Goal: Task Accomplishment & Management: Manage account settings

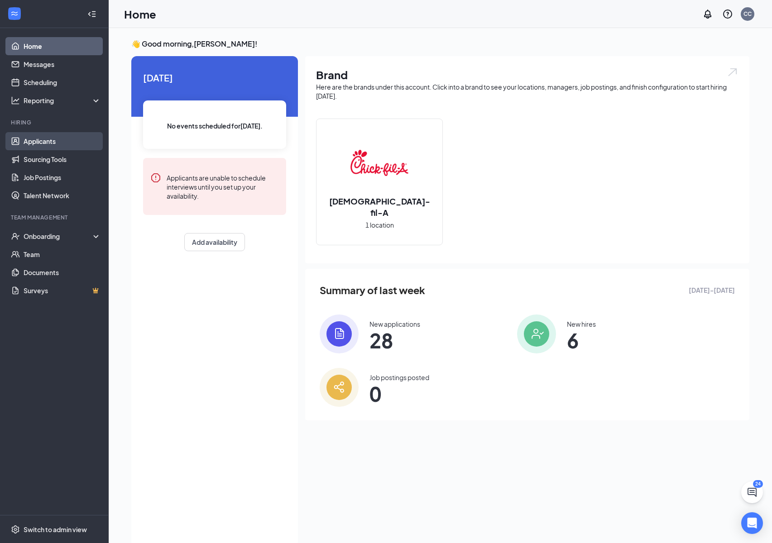
click at [48, 133] on link "Applicants" at bounding box center [62, 141] width 77 height 18
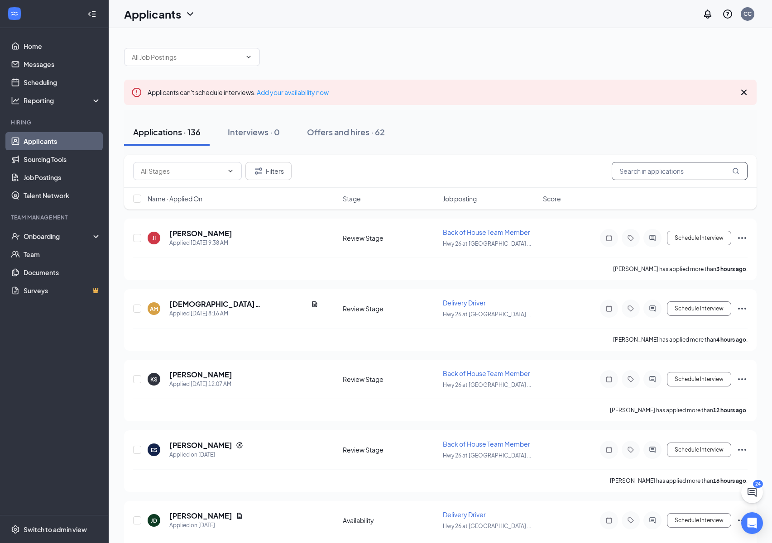
click at [707, 172] on input "text" at bounding box center [680, 171] width 136 height 18
type input "[PERSON_NAME]"
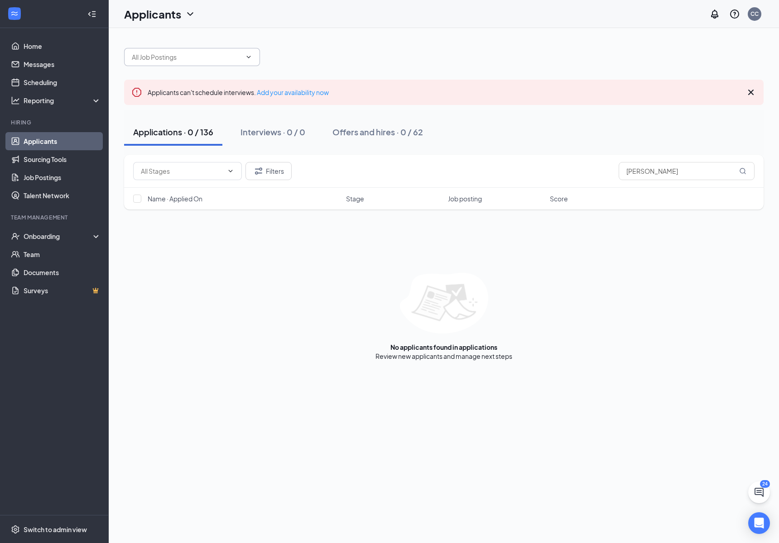
click at [216, 55] on input "text" at bounding box center [187, 57] width 110 height 10
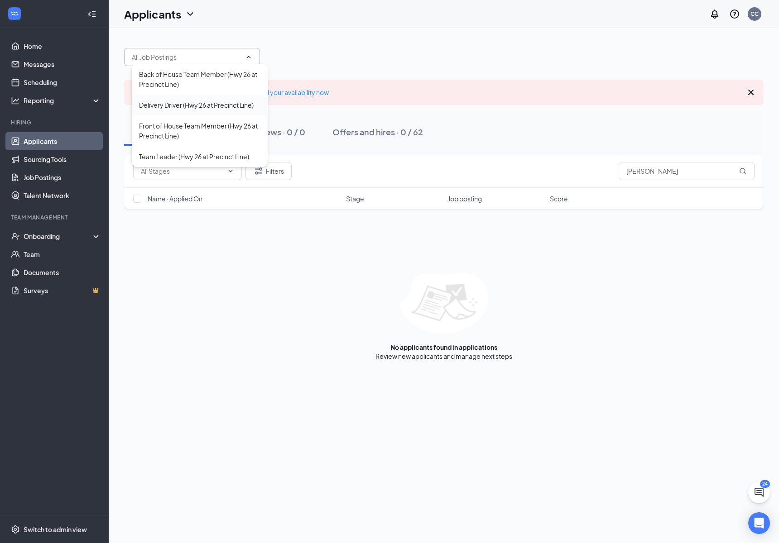
click at [208, 108] on div "Delivery Driver (Hwy 26 at Precinct Line)" at bounding box center [196, 105] width 115 height 10
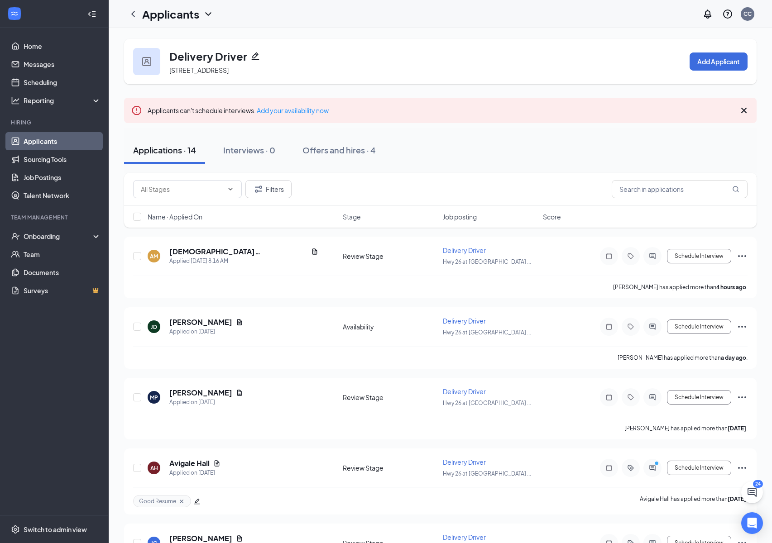
click at [206, 14] on icon "ChevronDown" at bounding box center [208, 14] width 11 height 11
click at [196, 59] on link "Archived applicants" at bounding box center [197, 59] width 98 height 9
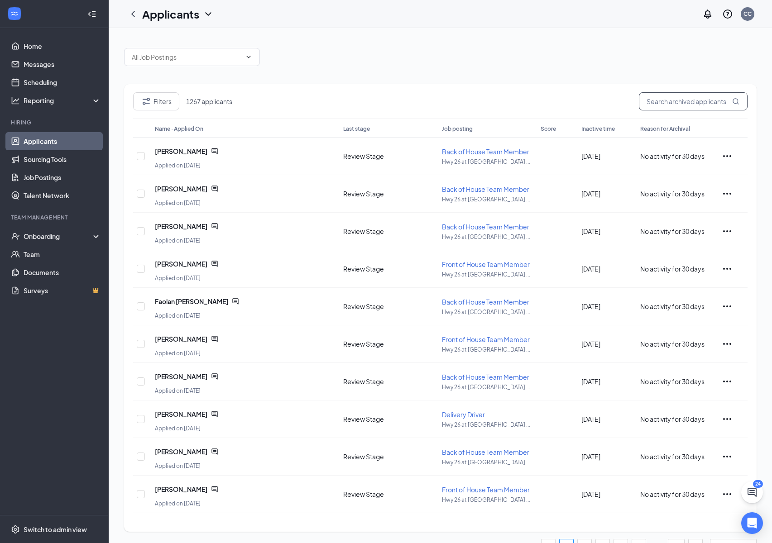
click at [668, 103] on input "text" at bounding box center [693, 101] width 109 height 18
type input "[PERSON_NAME]"
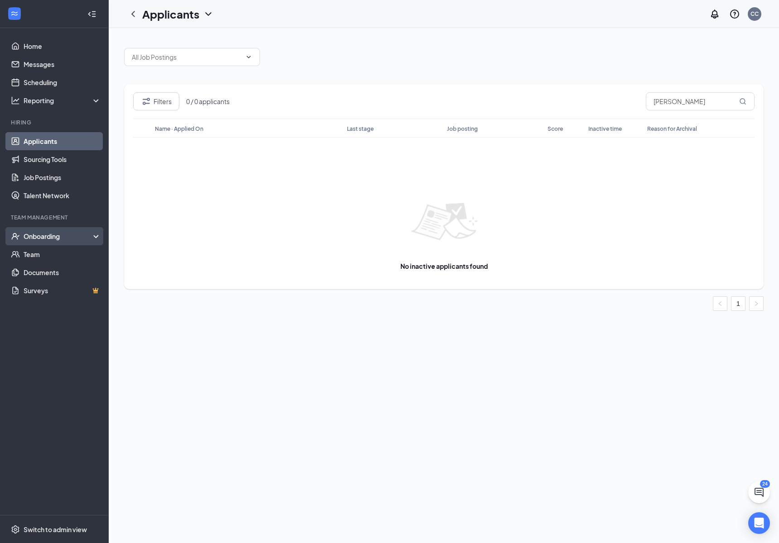
click at [34, 234] on div "Onboarding" at bounding box center [59, 236] width 70 height 9
click at [55, 261] on link "Overview" at bounding box center [62, 254] width 77 height 18
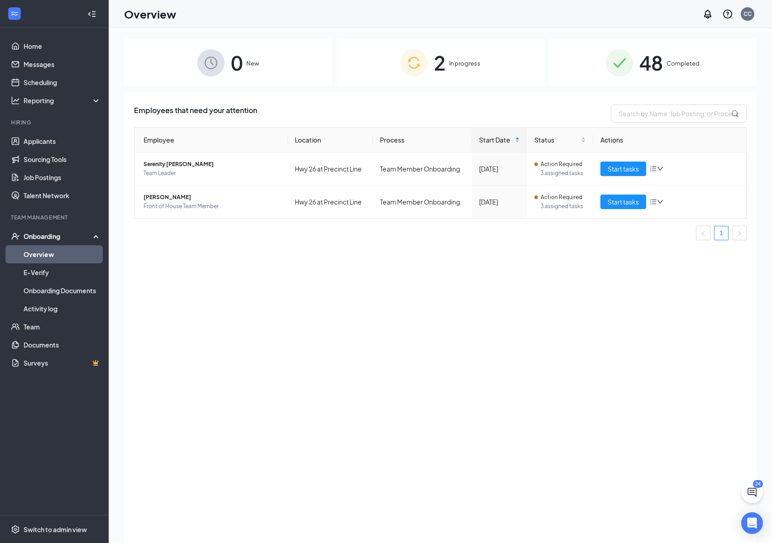
click at [394, 79] on div "2 In progress" at bounding box center [441, 63] width 208 height 48
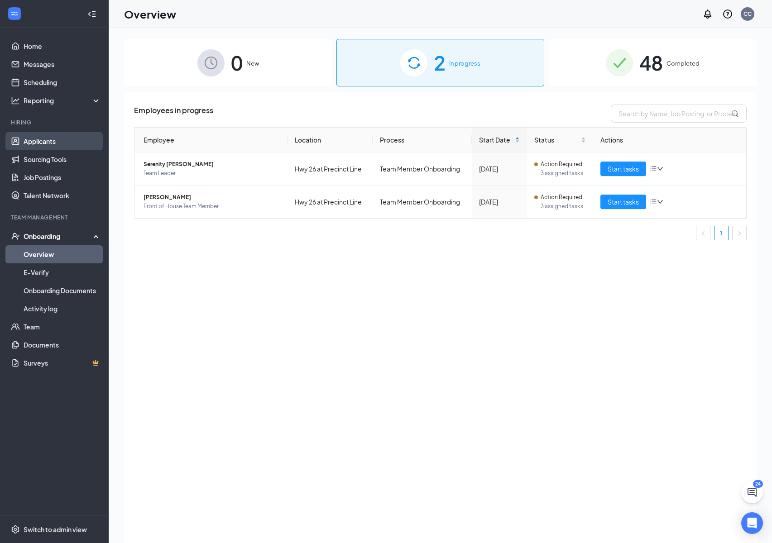
click at [29, 143] on link "Applicants" at bounding box center [62, 141] width 77 height 18
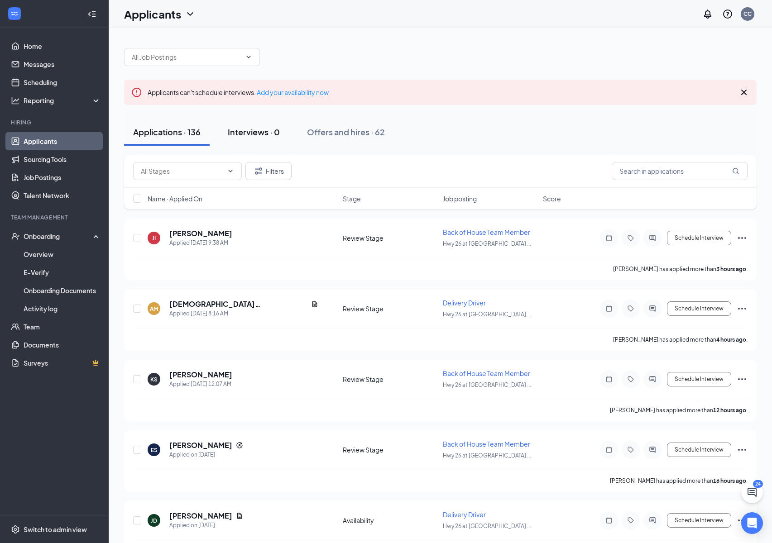
click at [264, 139] on button "Interviews · 0" at bounding box center [254, 132] width 70 height 27
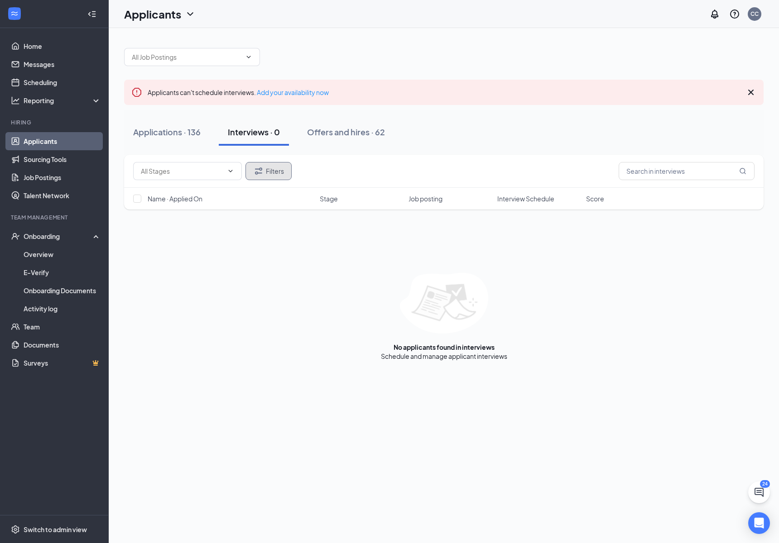
click at [284, 174] on button "Filters" at bounding box center [268, 171] width 46 height 18
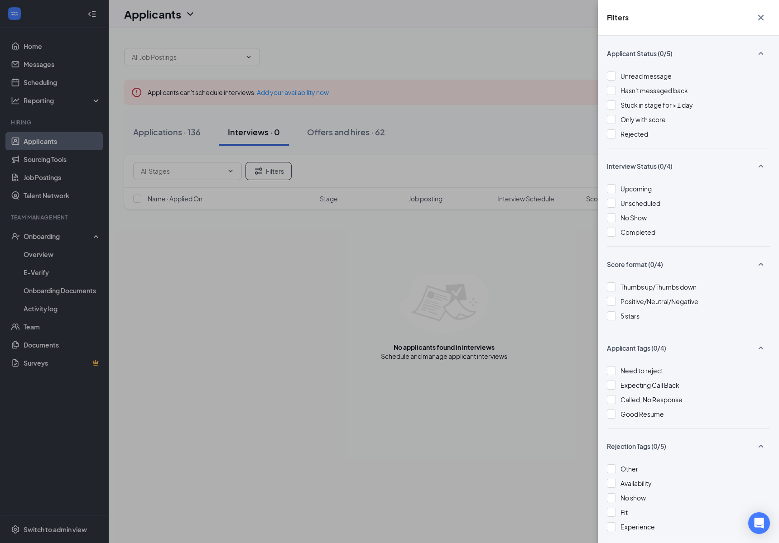
click at [565, 298] on div "Filters Applicant Status (0/5) Unread message Hasn't messaged back Stuck in sta…" at bounding box center [389, 271] width 779 height 543
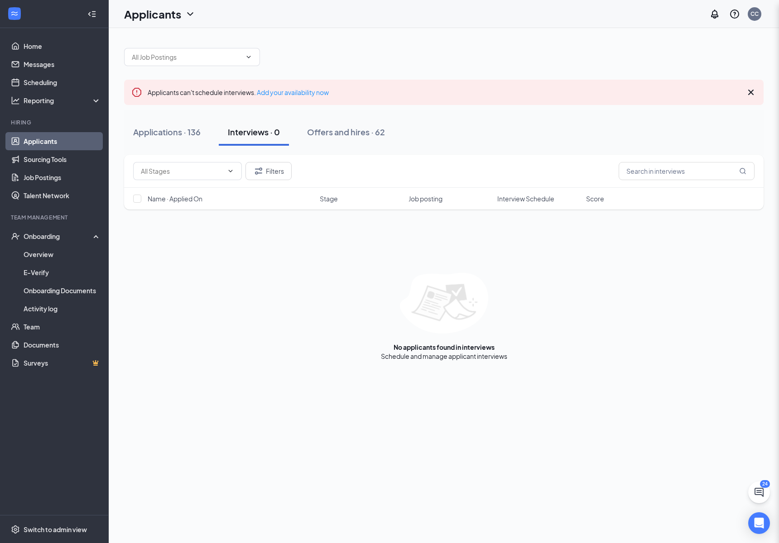
click at [217, 236] on div "Filters Name · Applied On Stage Job posting Interview Schedule Score No applica…" at bounding box center [443, 258] width 639 height 206
click at [144, 128] on div "Applications · 136" at bounding box center [166, 131] width 67 height 11
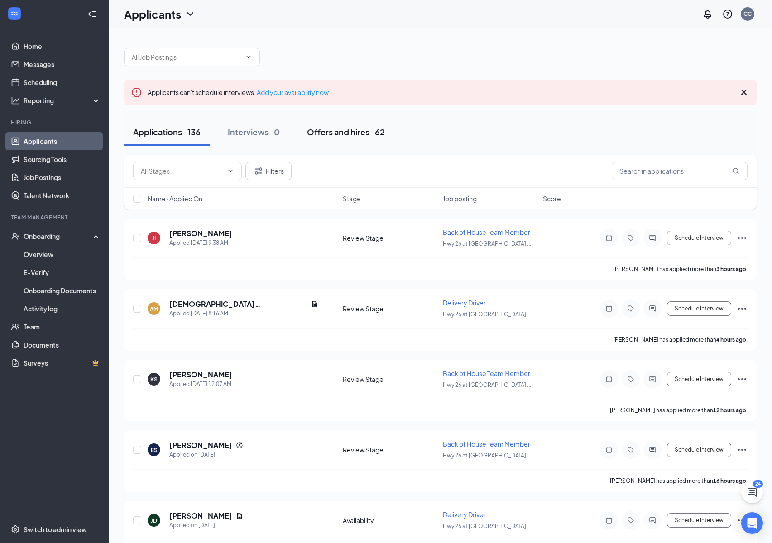
click at [358, 125] on button "Offers and hires · 62" at bounding box center [346, 132] width 96 height 27
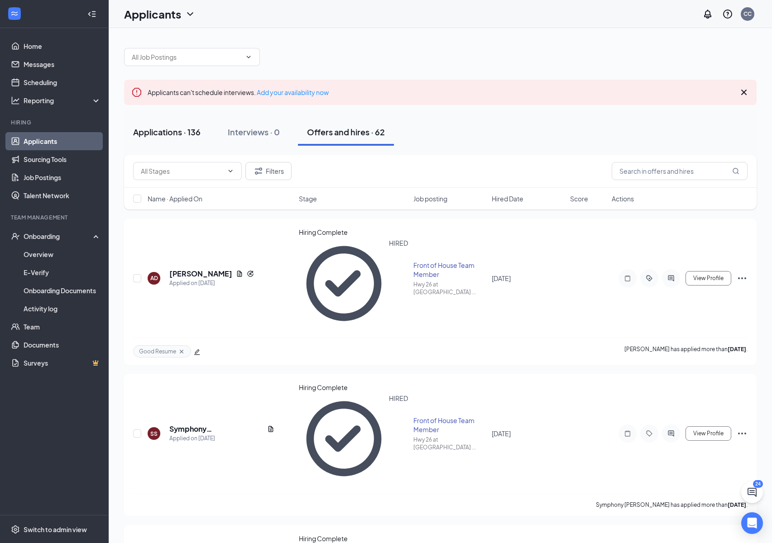
click at [201, 139] on button "Applications · 136" at bounding box center [167, 132] width 86 height 27
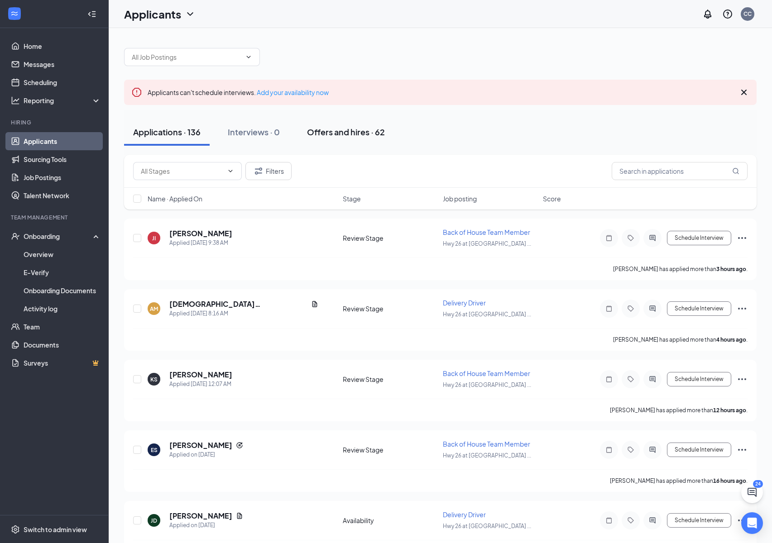
click at [331, 135] on div "Offers and hires · 62" at bounding box center [346, 131] width 78 height 11
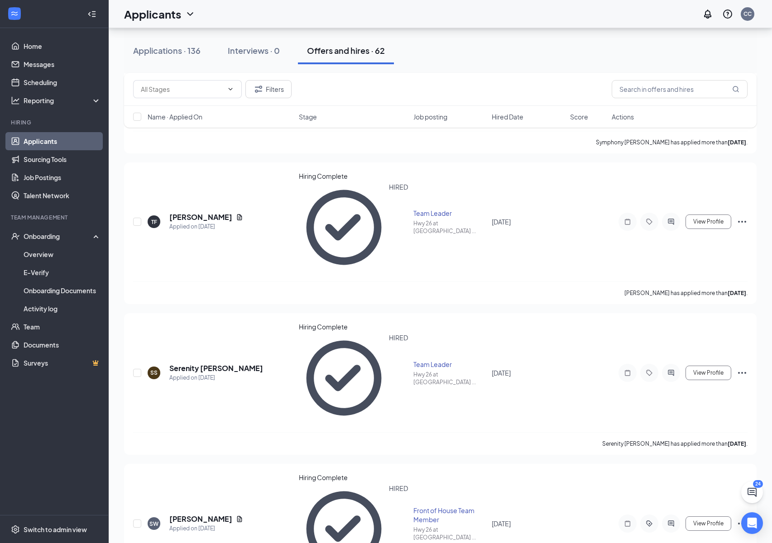
scroll to position [413, 0]
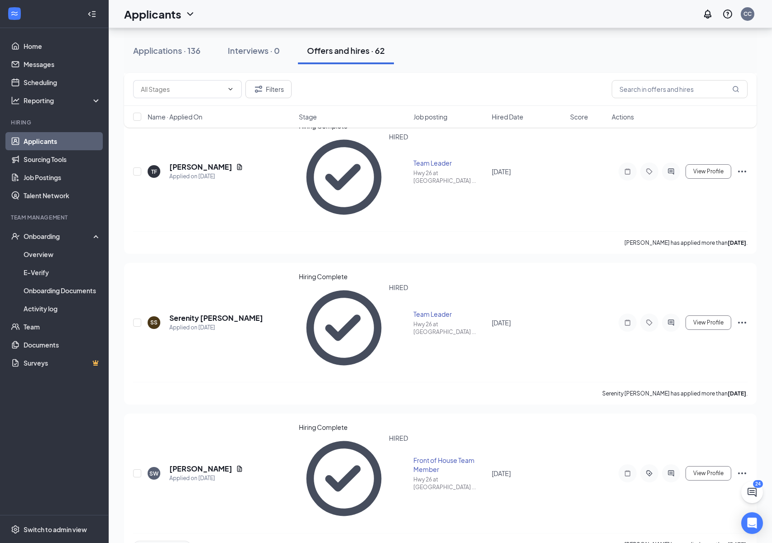
click at [704, 229] on p "[PERSON_NAME] not hired" at bounding box center [701, 228] width 82 height 9
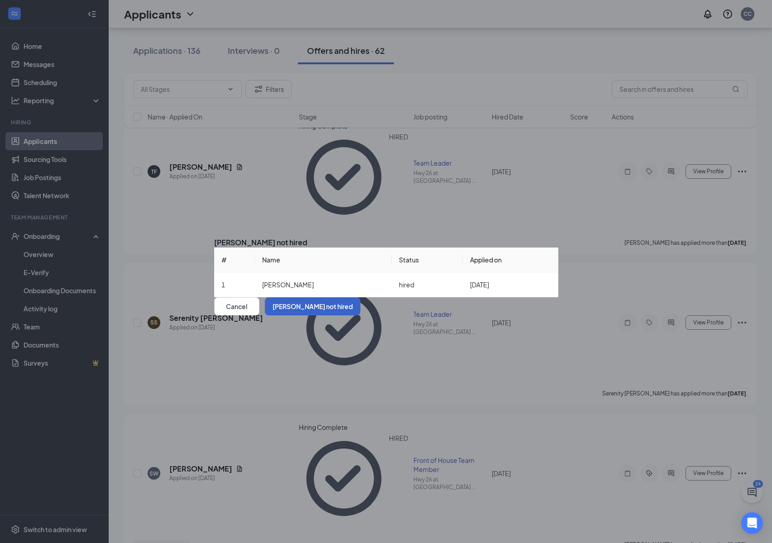
click at [361, 316] on button "[PERSON_NAME] not hired" at bounding box center [313, 307] width 96 height 18
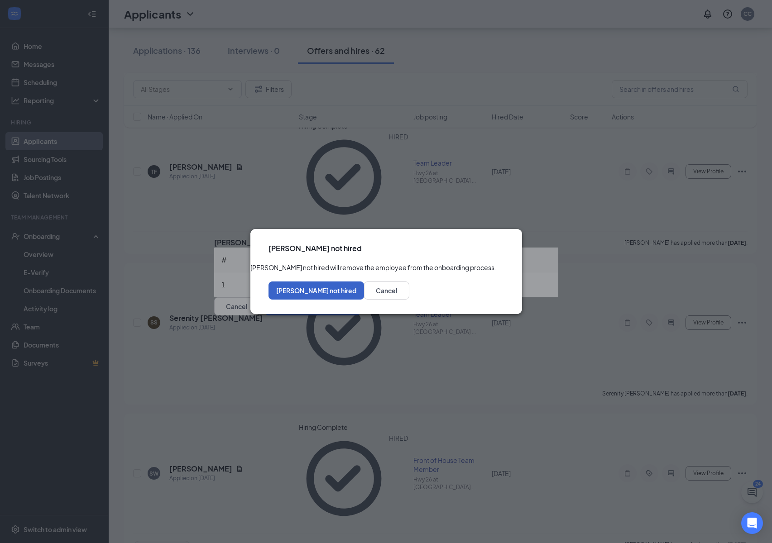
click at [364, 299] on button "[PERSON_NAME] not hired" at bounding box center [317, 291] width 96 height 18
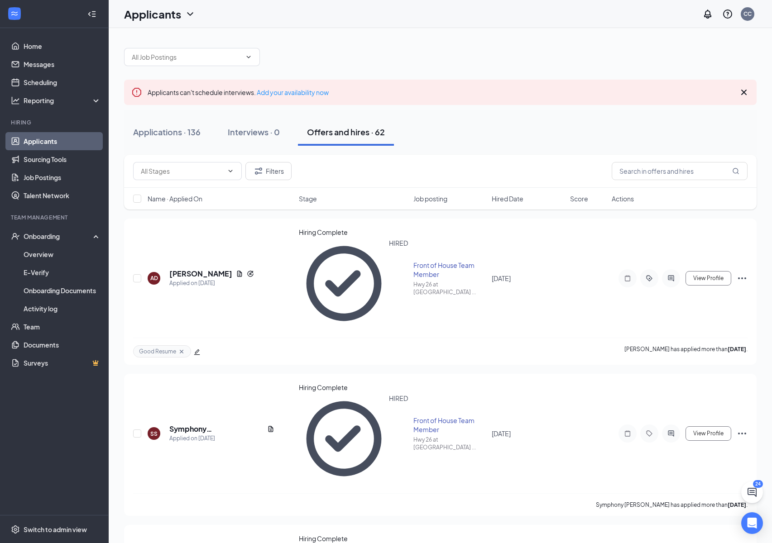
scroll to position [0, 0]
click at [245, 140] on button "Interviews · 0" at bounding box center [254, 131] width 70 height 27
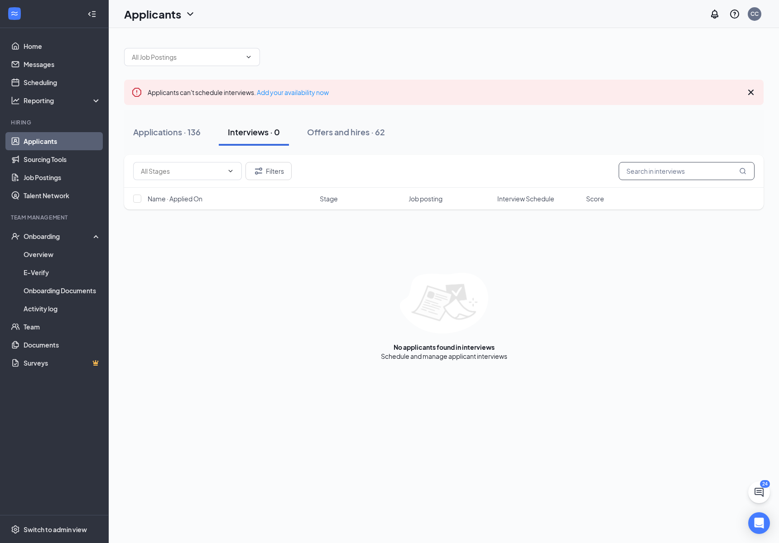
click at [651, 167] on input "text" at bounding box center [687, 171] width 136 height 18
click at [196, 173] on input "text" at bounding box center [182, 171] width 82 height 10
click at [181, 131] on div "Applications · 136" at bounding box center [166, 131] width 67 height 11
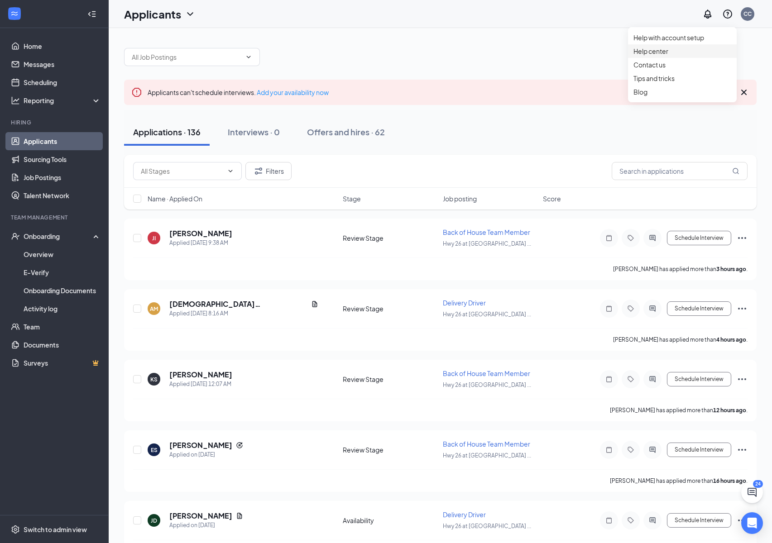
click at [654, 56] on link "Help center" at bounding box center [683, 51] width 98 height 9
click at [660, 173] on input "text" at bounding box center [680, 171] width 136 height 18
type input "[PERSON_NAME]"
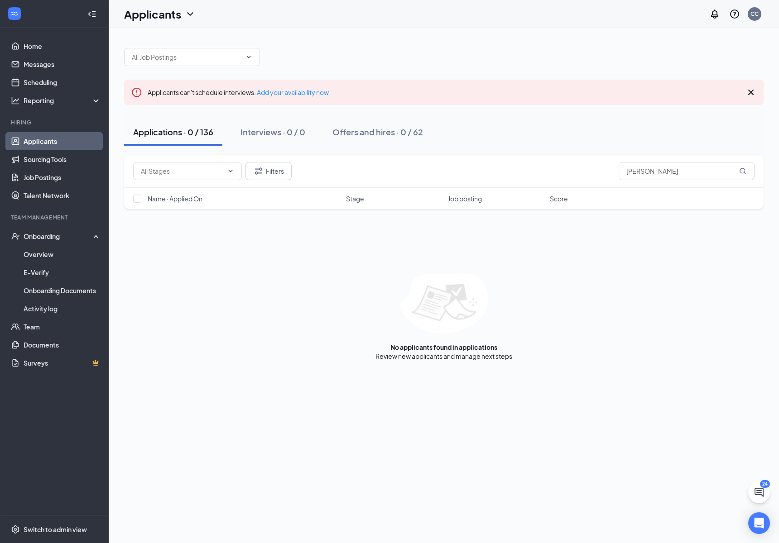
click at [227, 314] on div "No applicants found in applications Review new applicants and manage next steps" at bounding box center [443, 317] width 639 height 88
click at [190, 12] on icon "ChevronDown" at bounding box center [190, 14] width 11 height 11
click at [183, 62] on link "Archived applicants" at bounding box center [179, 59] width 98 height 9
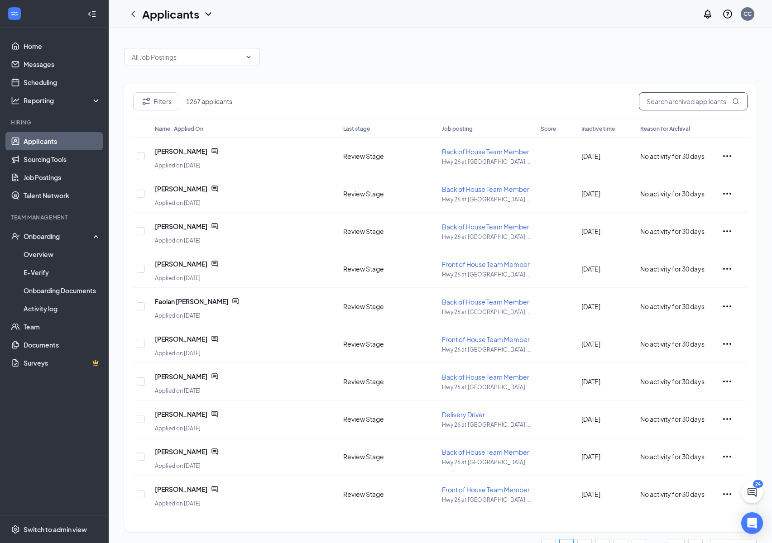
click at [664, 105] on input "text" at bounding box center [693, 101] width 109 height 18
type input "[PERSON_NAME]"
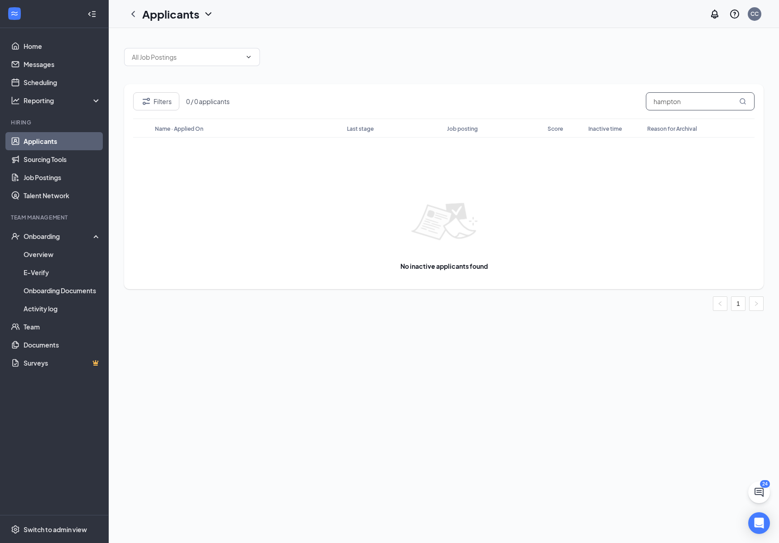
type input "hampton"
click at [335, 439] on div "Filters 0 / 0 applicants hampton Name · Applied On Last stage Job posting Score…" at bounding box center [444, 285] width 670 height 515
click at [35, 67] on link "Messages" at bounding box center [62, 64] width 77 height 18
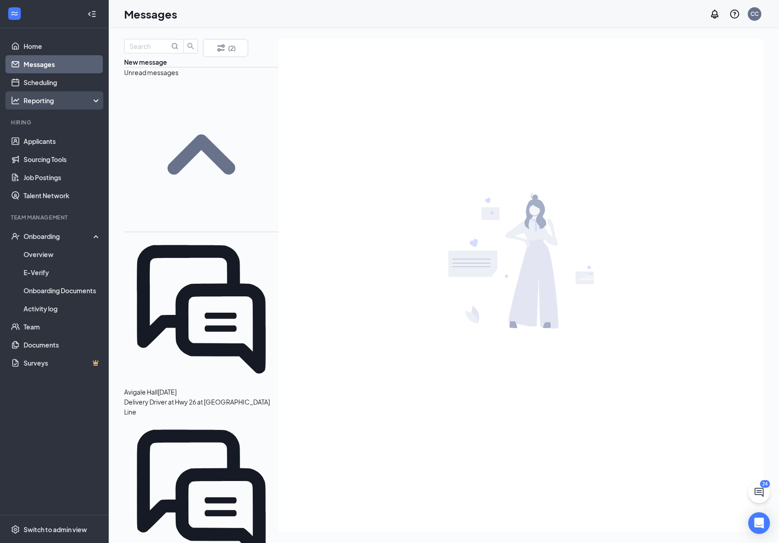
click at [41, 100] on div "Reporting" at bounding box center [63, 100] width 78 height 9
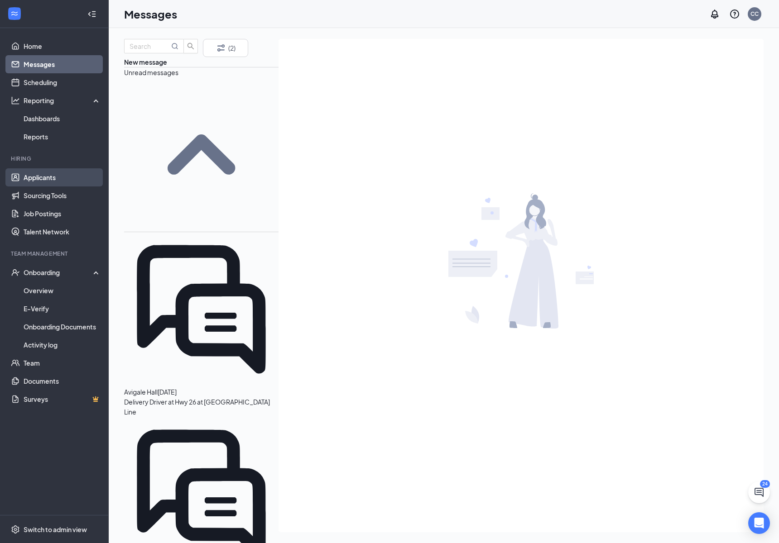
click at [42, 179] on link "Applicants" at bounding box center [62, 177] width 77 height 18
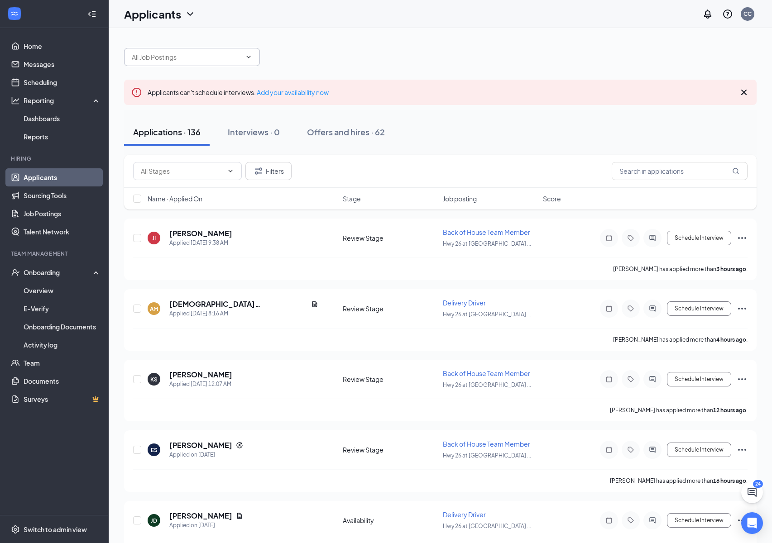
click at [148, 64] on span at bounding box center [192, 57] width 136 height 18
click at [252, 58] on span at bounding box center [192, 57] width 136 height 18
click at [246, 58] on icon "ChevronDown" at bounding box center [248, 56] width 7 height 7
click at [250, 57] on icon "ChevronDown" at bounding box center [248, 56] width 7 height 7
click at [178, 58] on input "text" at bounding box center [187, 57] width 110 height 10
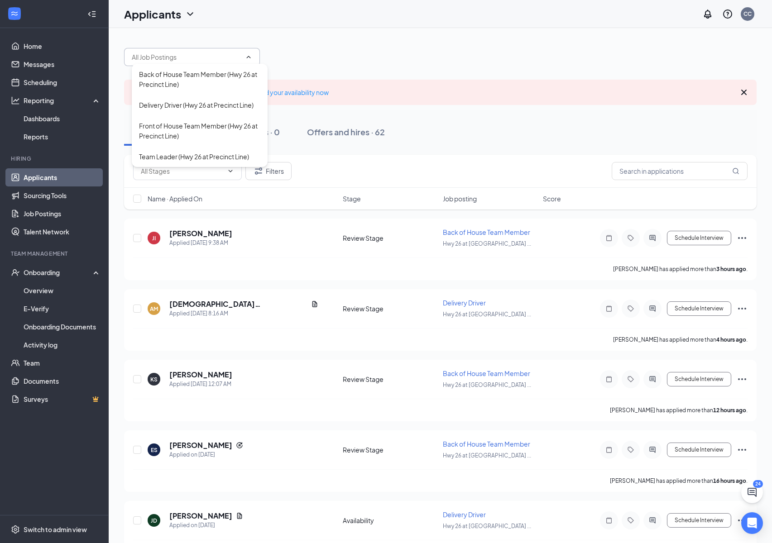
click at [303, 57] on div "Back of House Team Member (Hwy 26 at Precinct Line) Delivery Driver (Hwy 26 at …" at bounding box center [440, 52] width 633 height 27
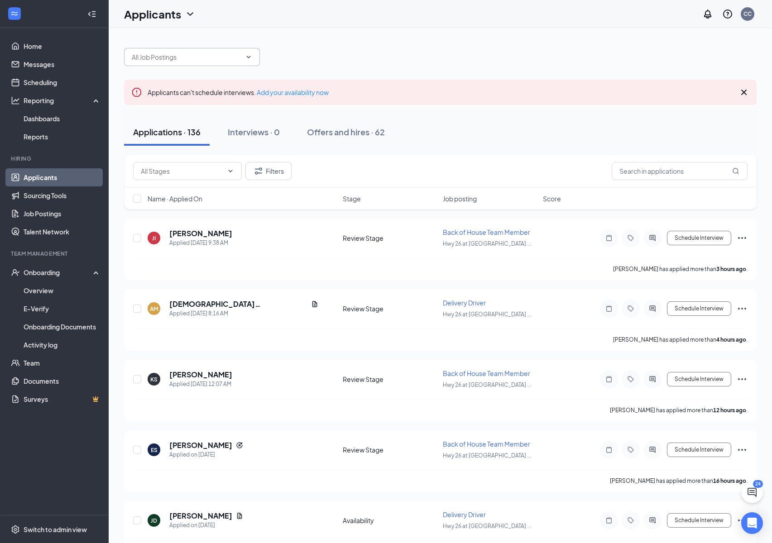
click at [249, 56] on icon "ChevronDown" at bounding box center [248, 56] width 7 height 7
click at [205, 60] on input "text" at bounding box center [187, 57] width 110 height 10
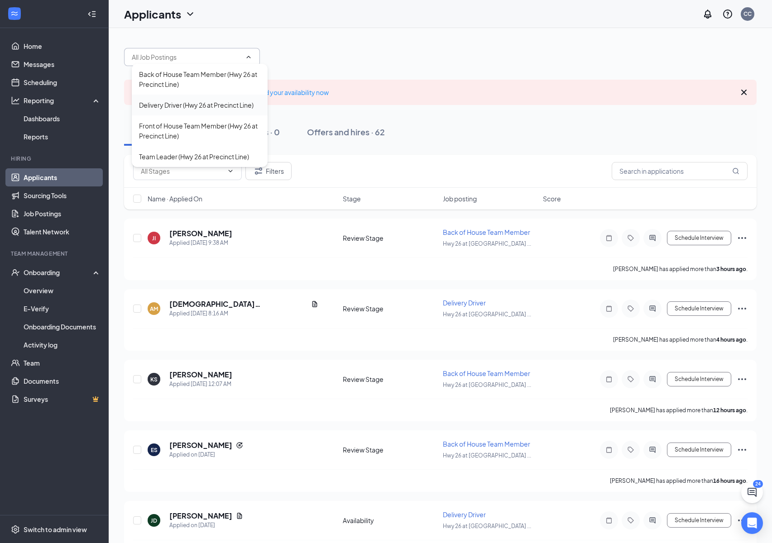
click at [168, 100] on div "Delivery Driver (Hwy 26 at Precinct Line)" at bounding box center [196, 105] width 115 height 10
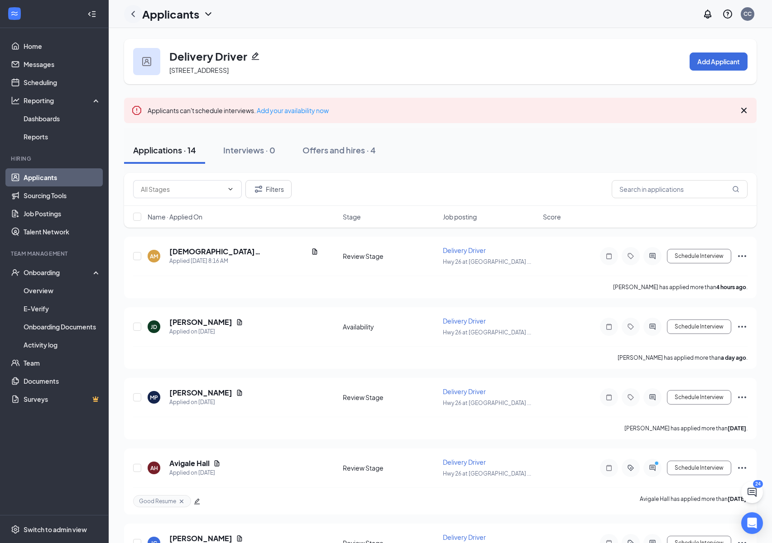
click at [140, 15] on div at bounding box center [133, 14] width 18 height 18
click at [136, 15] on icon "ChevronLeft" at bounding box center [133, 14] width 11 height 11
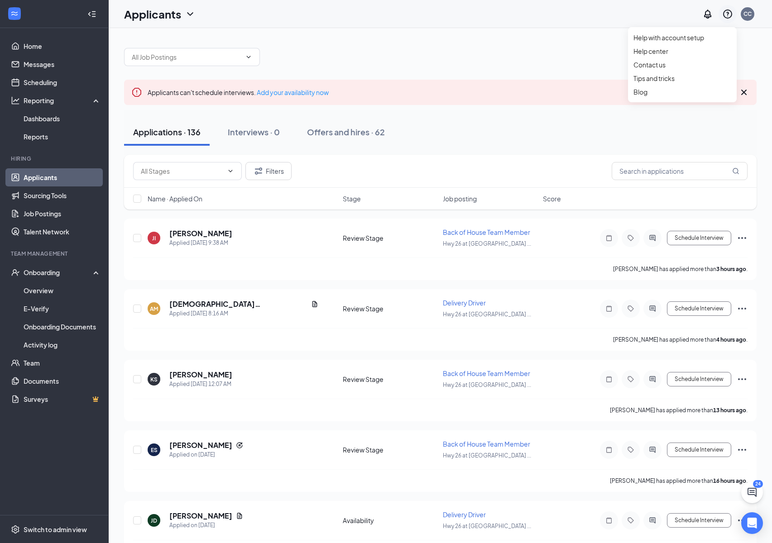
click at [728, 14] on icon "QuestionInfo" at bounding box center [727, 14] width 11 height 11
click at [676, 56] on link "Help center" at bounding box center [683, 51] width 98 height 9
click at [231, 171] on icon "ChevronDown" at bounding box center [231, 171] width 4 height 2
click at [279, 168] on button "Filters" at bounding box center [268, 171] width 46 height 18
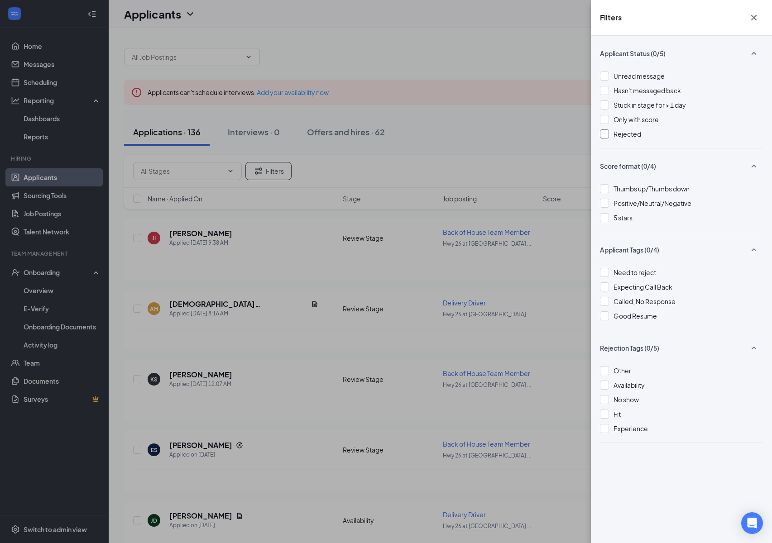
click at [608, 135] on div at bounding box center [604, 134] width 9 height 9
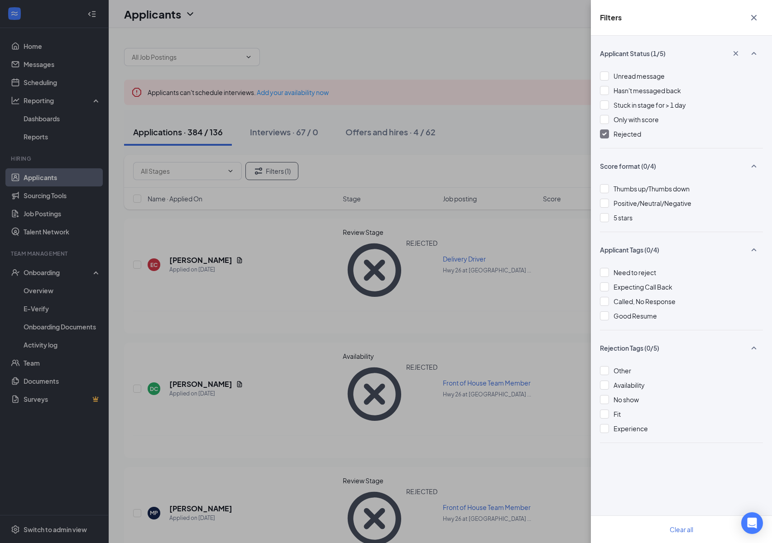
click at [476, 117] on div "Filters Applicant Status (1/5) Unread message Hasn't messaged back Stuck in sta…" at bounding box center [386, 271] width 772 height 543
click at [754, 21] on icon "Cross" at bounding box center [754, 17] width 11 height 11
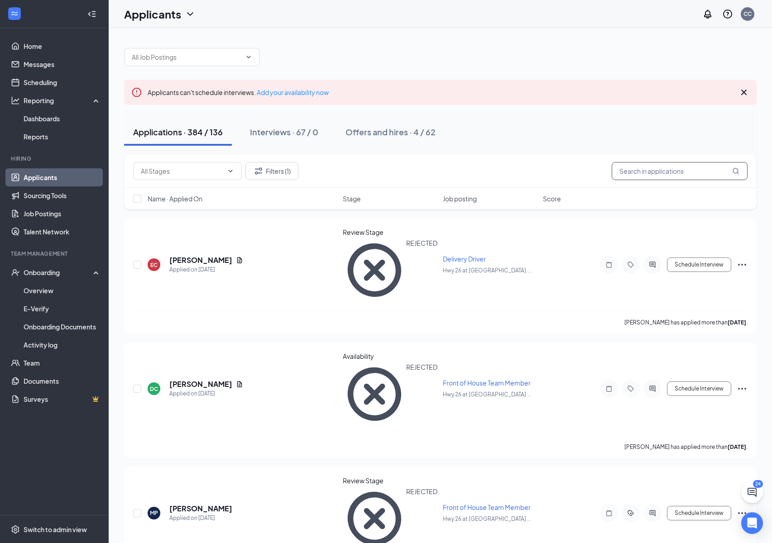
click at [663, 164] on input "text" at bounding box center [680, 171] width 136 height 18
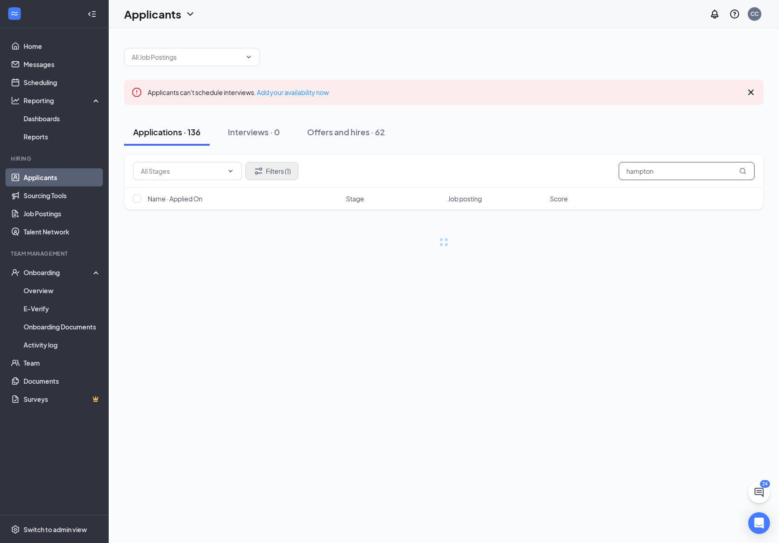
type input "hampton"
click at [293, 169] on button "Filters (1)" at bounding box center [271, 171] width 53 height 18
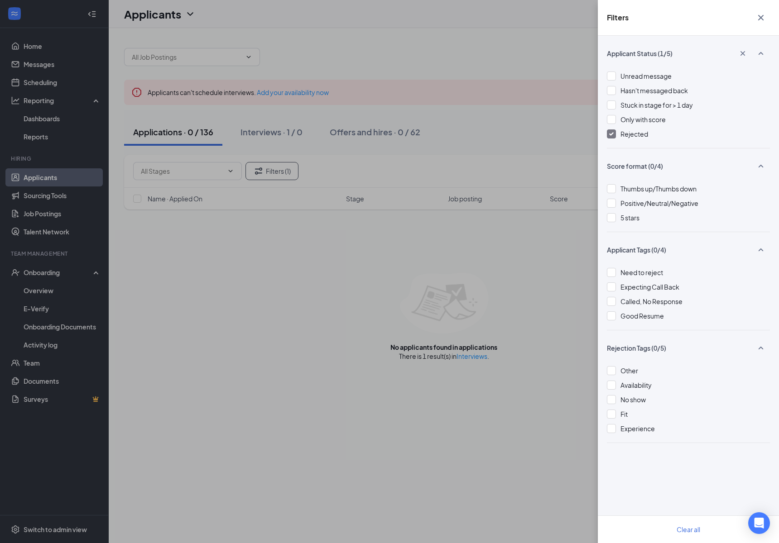
click at [493, 350] on div "Filters Applicant Status (1/5) Unread message Hasn't messaged back Stuck in sta…" at bounding box center [389, 271] width 779 height 543
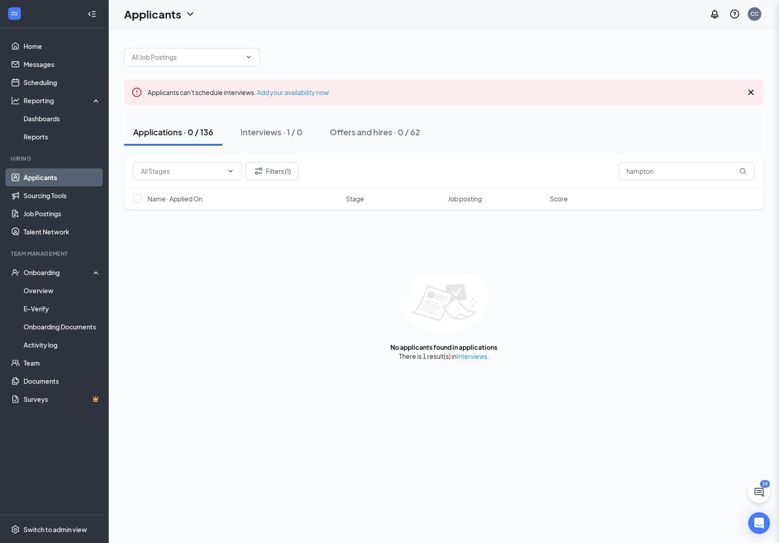
click at [481, 358] on link "Interviews" at bounding box center [472, 356] width 31 height 8
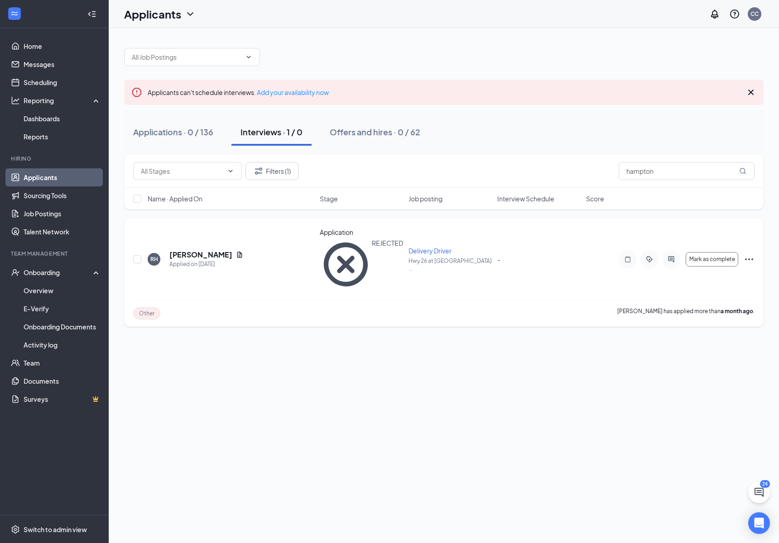
click at [750, 259] on icon "Ellipses" at bounding box center [749, 260] width 8 height 2
click at [706, 323] on li "Move to another position" at bounding box center [708, 316] width 92 height 14
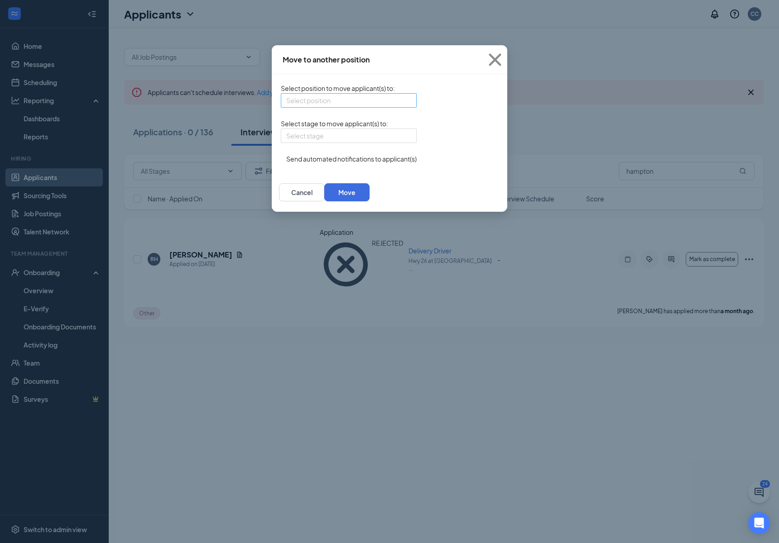
click at [286, 103] on input "search" at bounding box center [345, 101] width 119 height 14
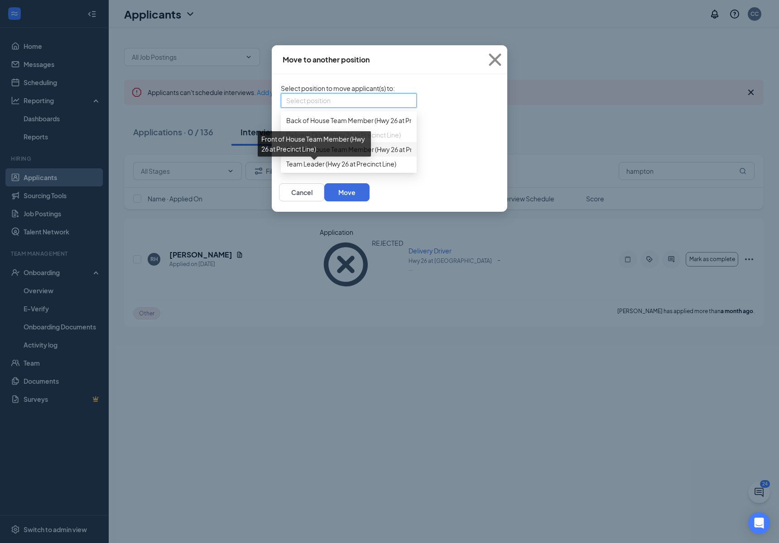
click at [286, 154] on span "Front of House Team Member (Hwy 26 at Precinct Line)" at bounding box center [365, 149] width 159 height 10
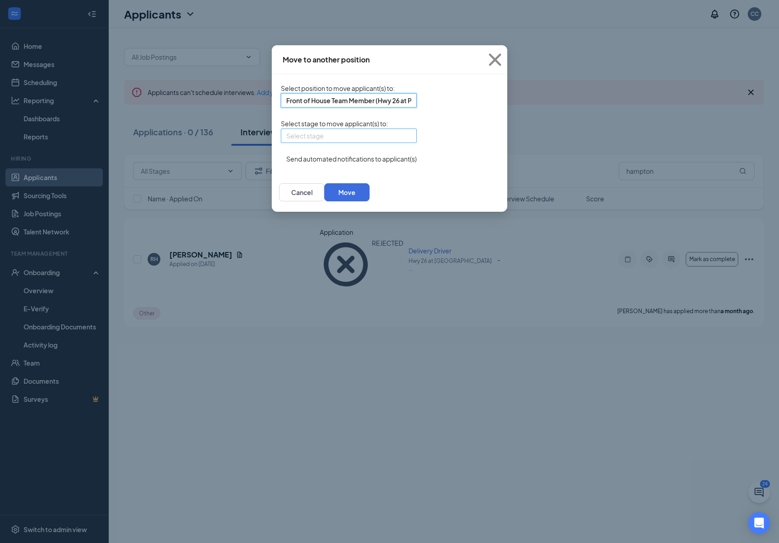
click at [286, 143] on input "search" at bounding box center [345, 136] width 119 height 14
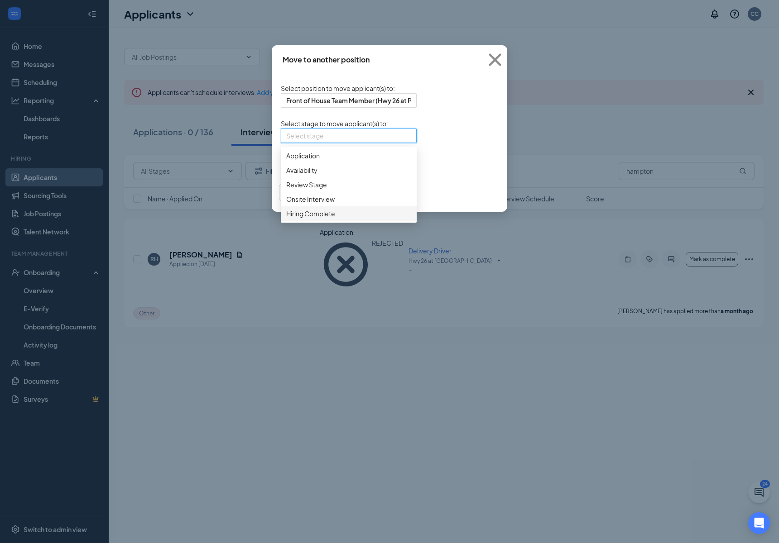
click at [286, 219] on span "Hiring Complete" at bounding box center [310, 214] width 49 height 10
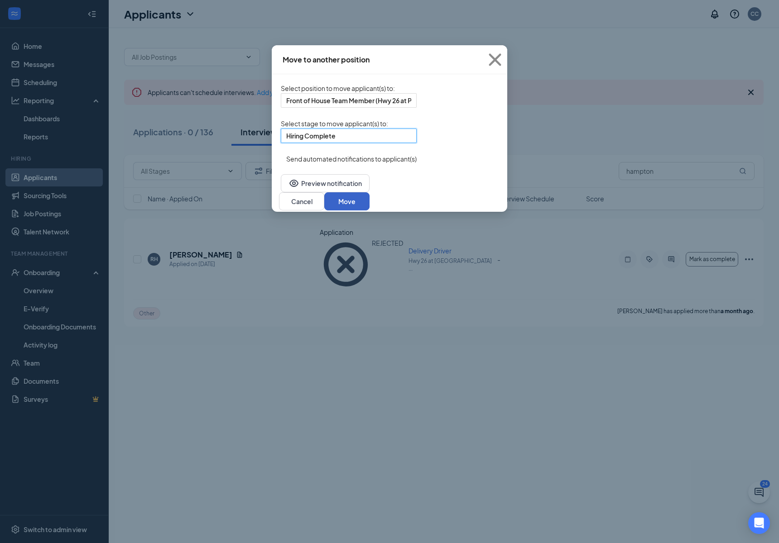
click at [370, 206] on button "Move" at bounding box center [346, 201] width 45 height 18
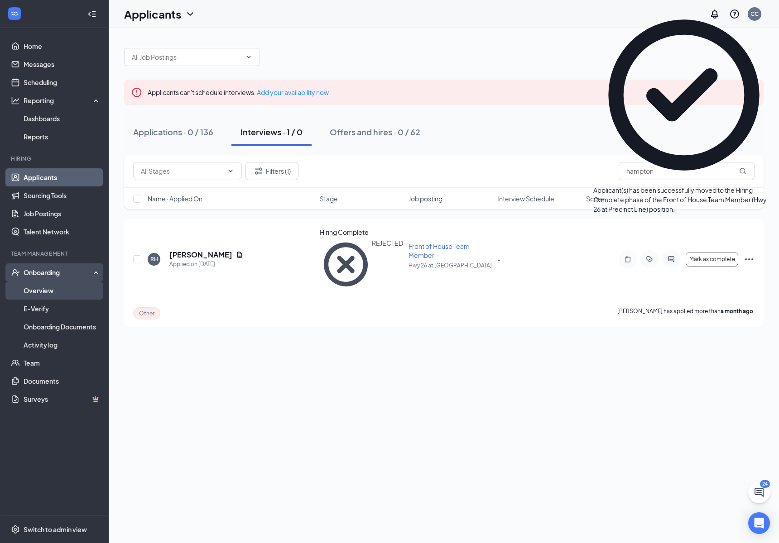
click at [45, 283] on link "Overview" at bounding box center [62, 291] width 77 height 18
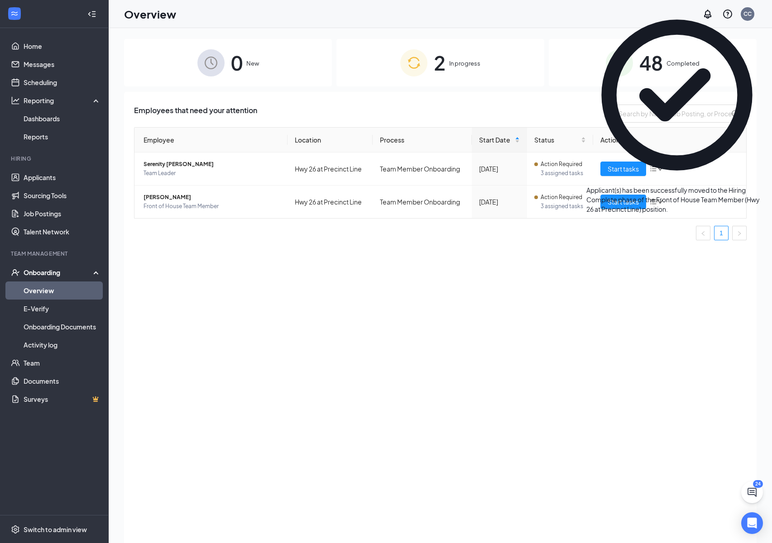
click at [391, 56] on div "2 In progress" at bounding box center [441, 63] width 208 height 48
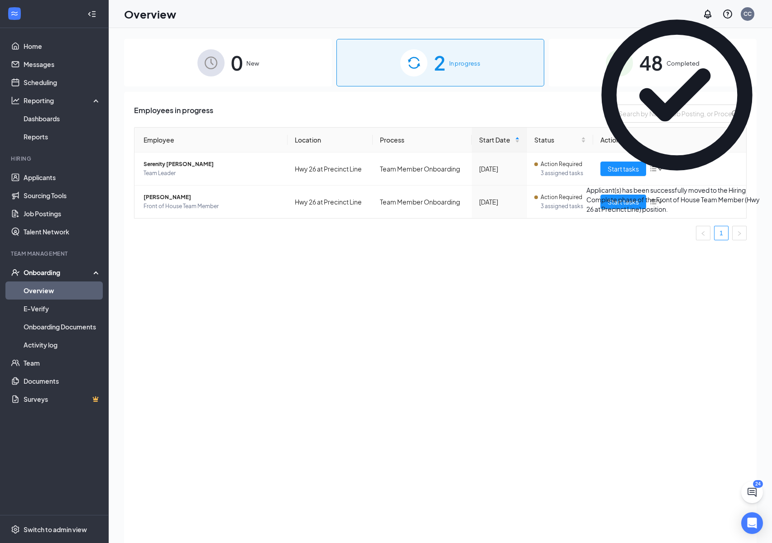
click at [260, 58] on div "0 New" at bounding box center [228, 63] width 208 height 48
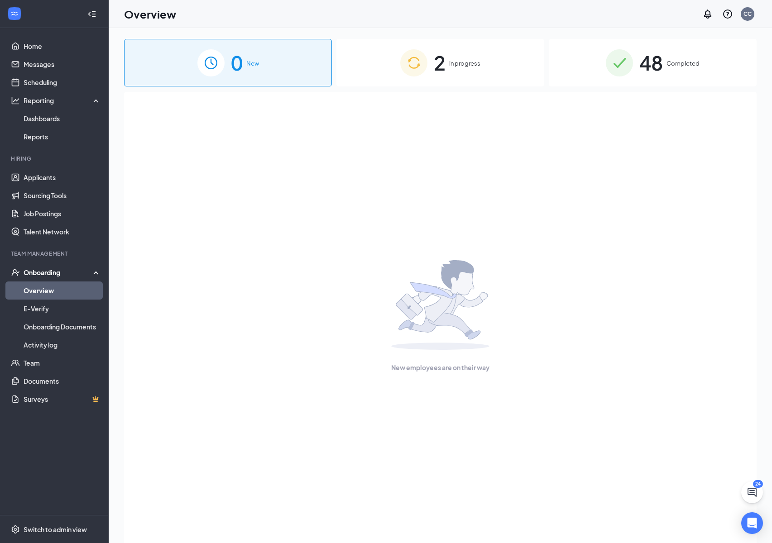
click at [431, 58] on div "2 In progress" at bounding box center [441, 63] width 208 height 48
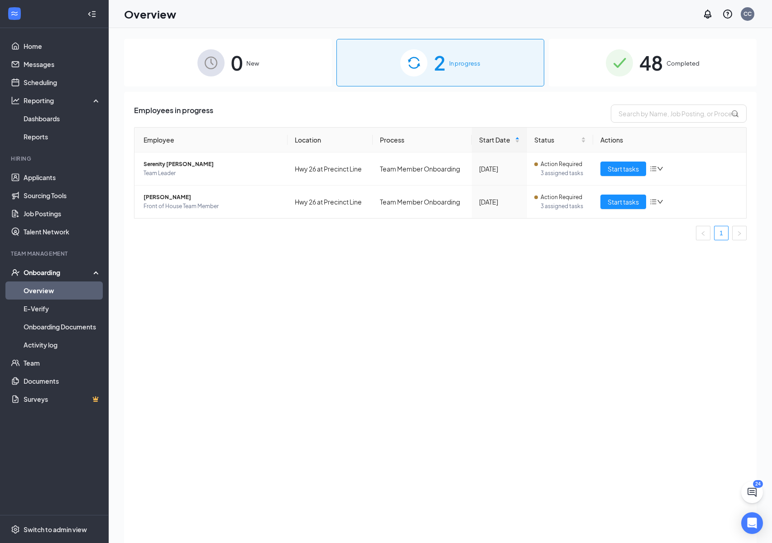
click at [653, 65] on span "48" at bounding box center [651, 62] width 24 height 31
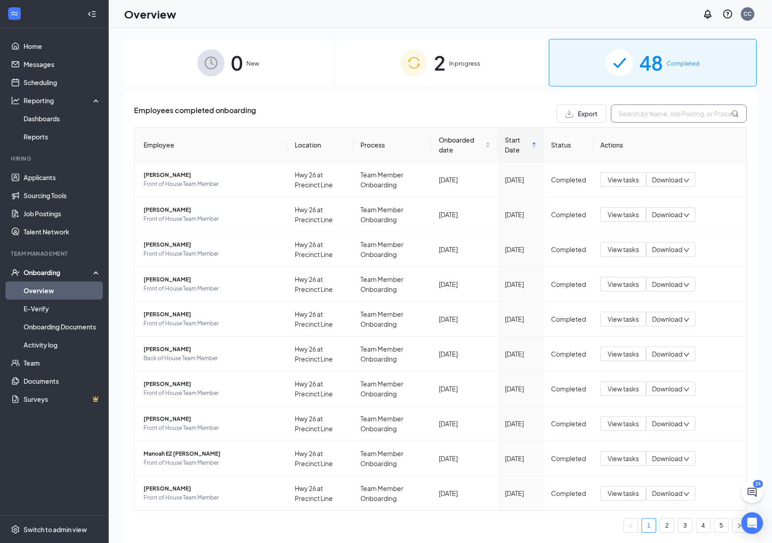
click at [621, 110] on input "text" at bounding box center [679, 114] width 136 height 18
type input "hampton"
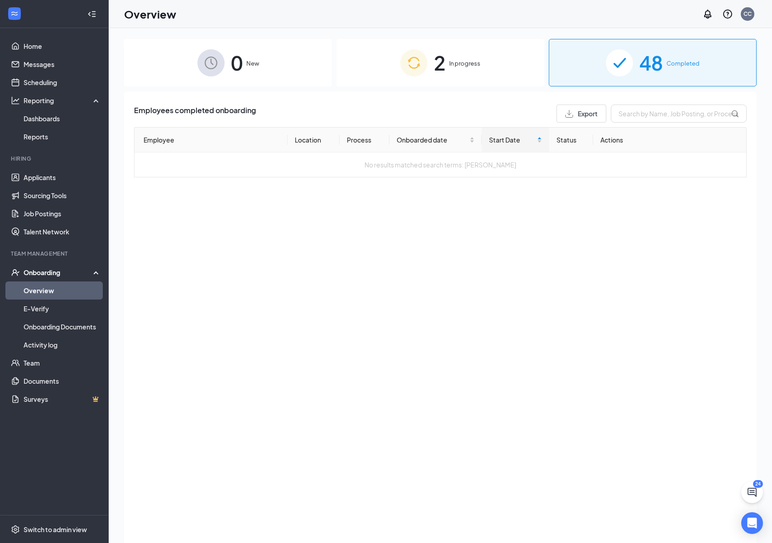
click at [446, 62] on div "2 In progress" at bounding box center [441, 63] width 208 height 48
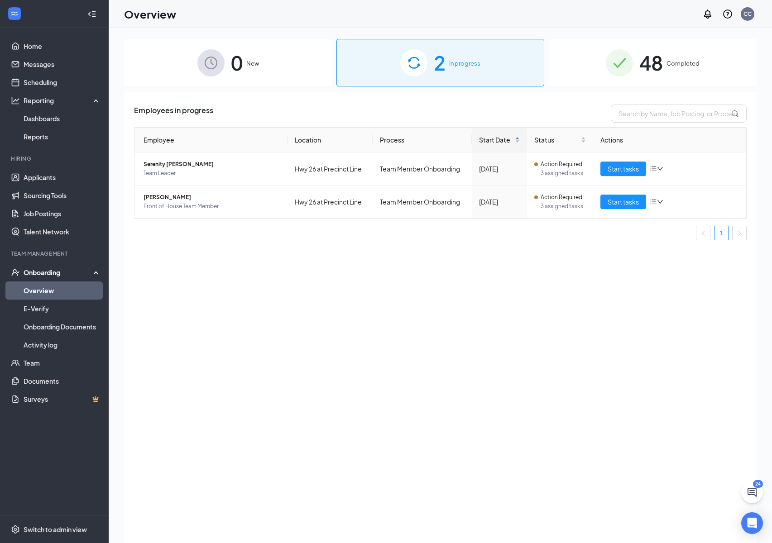
click at [246, 68] on div "0 New" at bounding box center [228, 63] width 208 height 48
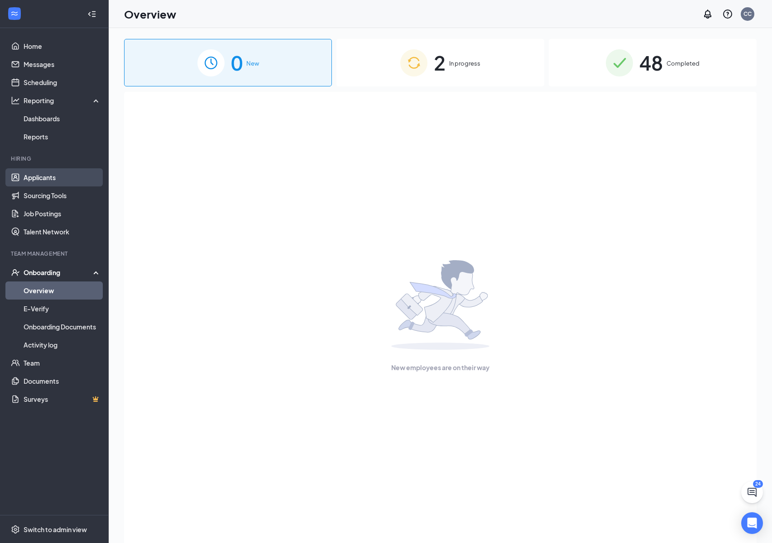
click at [41, 178] on link "Applicants" at bounding box center [62, 177] width 77 height 18
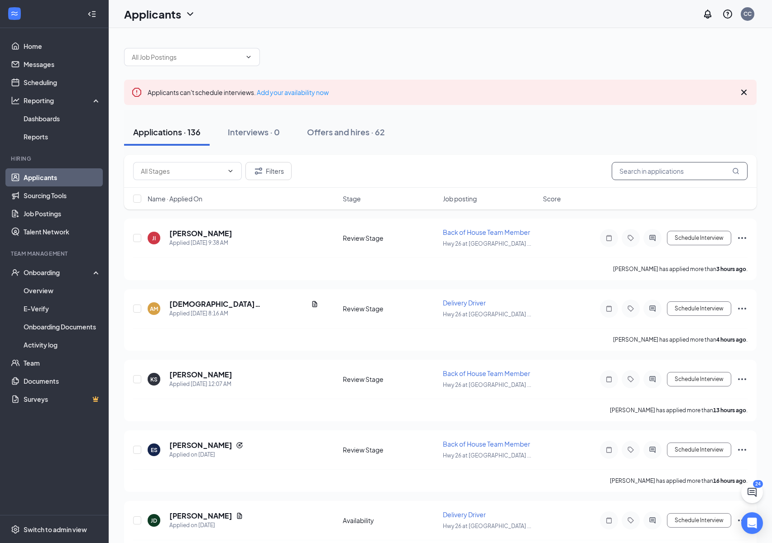
click at [624, 171] on input "text" at bounding box center [680, 171] width 136 height 18
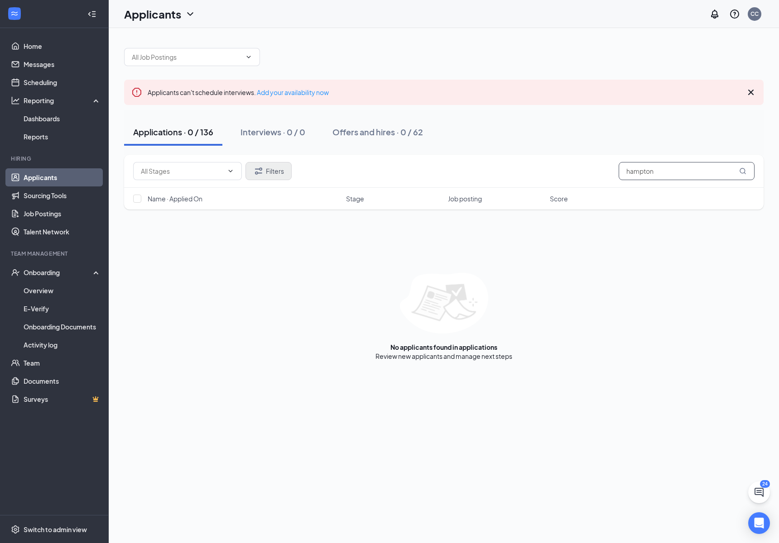
type input "hampton"
click at [275, 163] on button "Filters" at bounding box center [268, 171] width 46 height 18
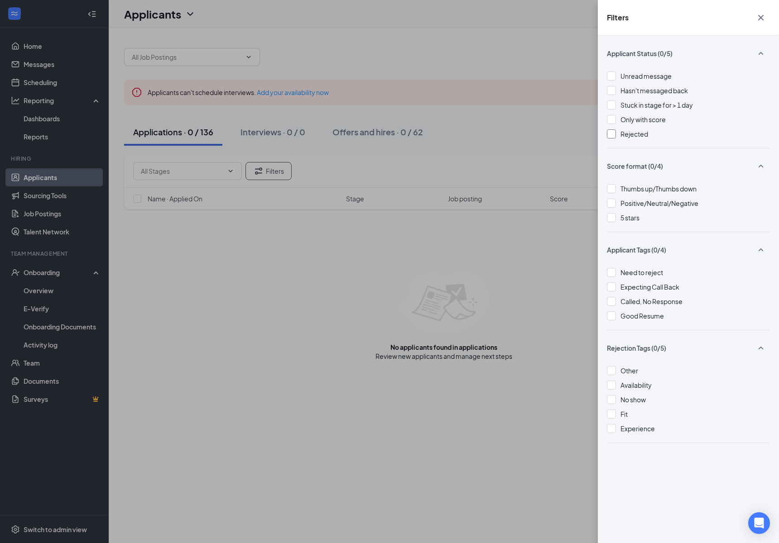
click at [617, 135] on div "Rejected" at bounding box center [688, 134] width 163 height 10
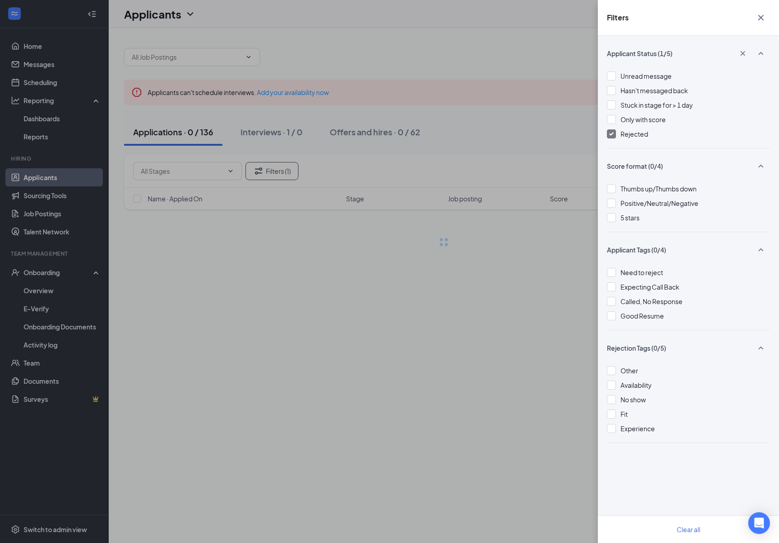
click at [567, 259] on div "Filters Applicant Status (1/5) Unread message Hasn't messaged back Stuck in sta…" at bounding box center [389, 271] width 779 height 543
click at [483, 363] on div "Filters Applicant Status (1/5) Unread message Hasn't messaged back Stuck in sta…" at bounding box center [389, 271] width 779 height 543
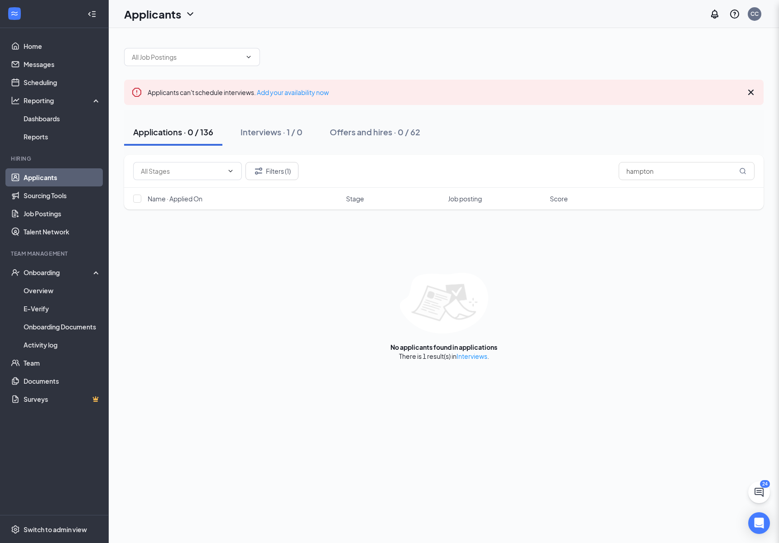
click at [479, 358] on div "Filters Applicant Status (1/5) Unread message Hasn't messaged back Stuck in sta…" at bounding box center [389, 271] width 779 height 543
click at [467, 358] on link "Interviews" at bounding box center [472, 356] width 31 height 8
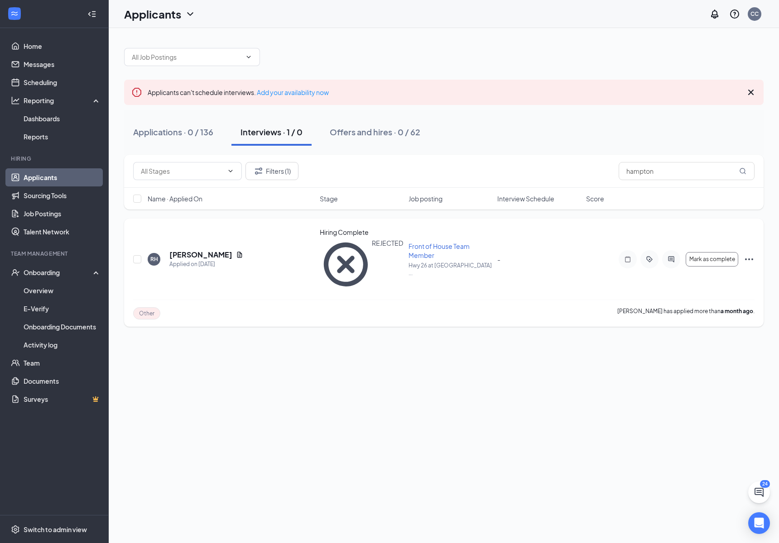
click at [372, 248] on div "REJECTED" at bounding box center [387, 265] width 31 height 52
click at [712, 256] on span "Mark as complete" at bounding box center [712, 259] width 46 height 6
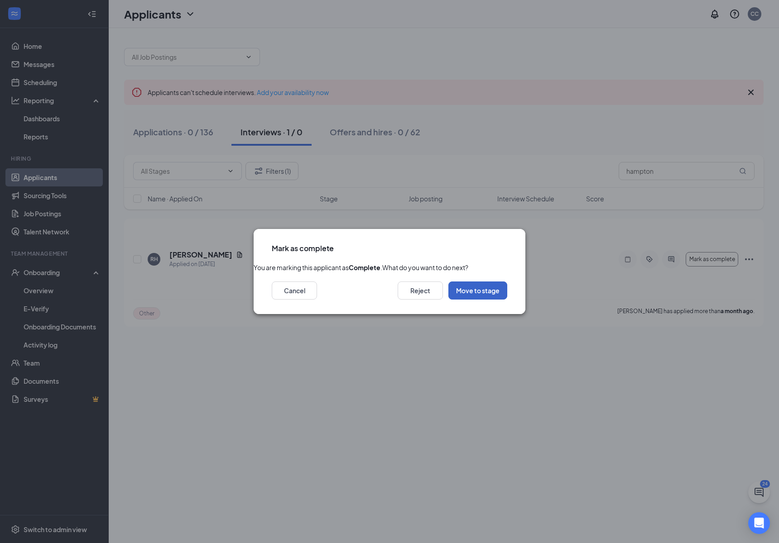
click at [489, 300] on button "Move to stage" at bounding box center [477, 291] width 59 height 18
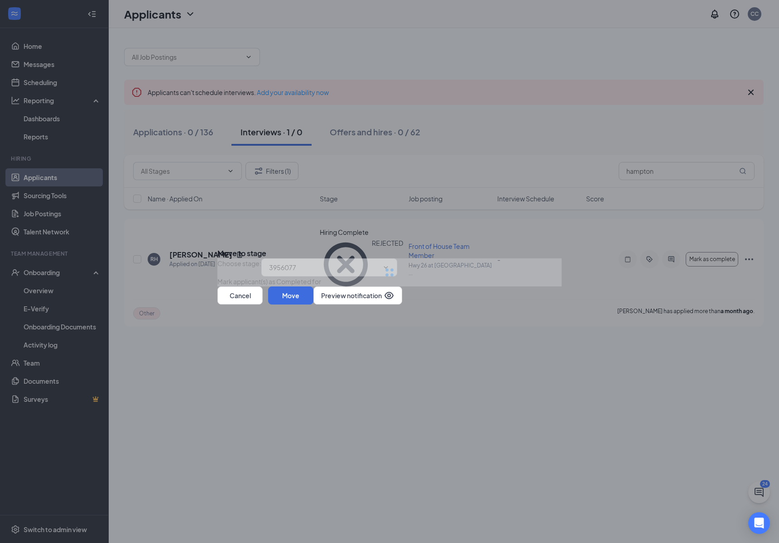
type input "Hiring Complete (current stage)"
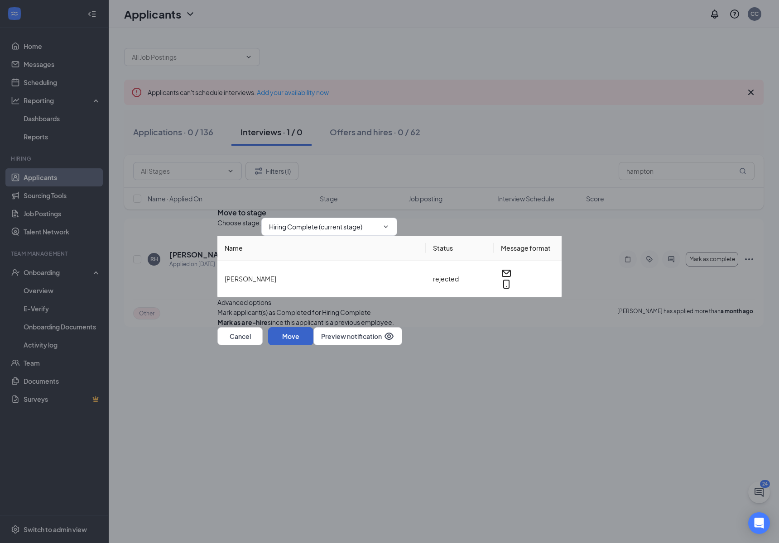
click at [313, 346] on button "Move" at bounding box center [290, 336] width 45 height 18
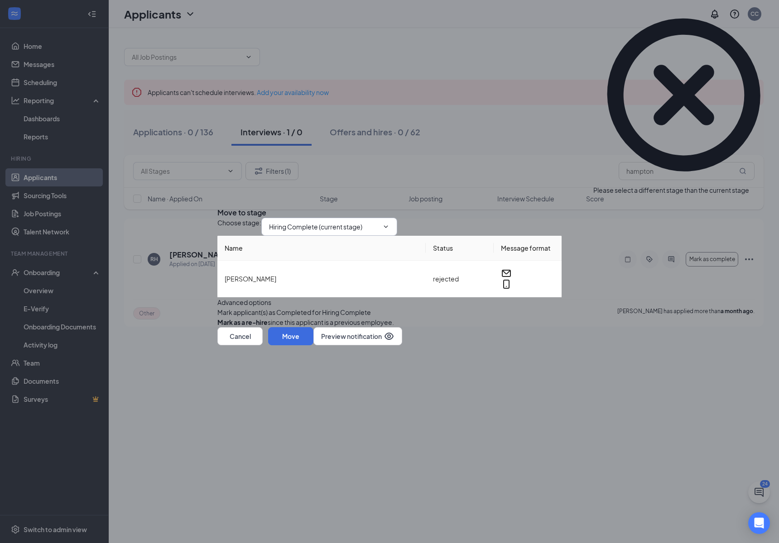
click at [351, 218] on span "Hiring Complete (current stage)" at bounding box center [329, 227] width 136 height 18
click at [293, 218] on span "Hiring Complete (current stage)" at bounding box center [329, 227] width 136 height 18
click at [299, 222] on input "Hiring Complete (current stage)" at bounding box center [324, 227] width 110 height 10
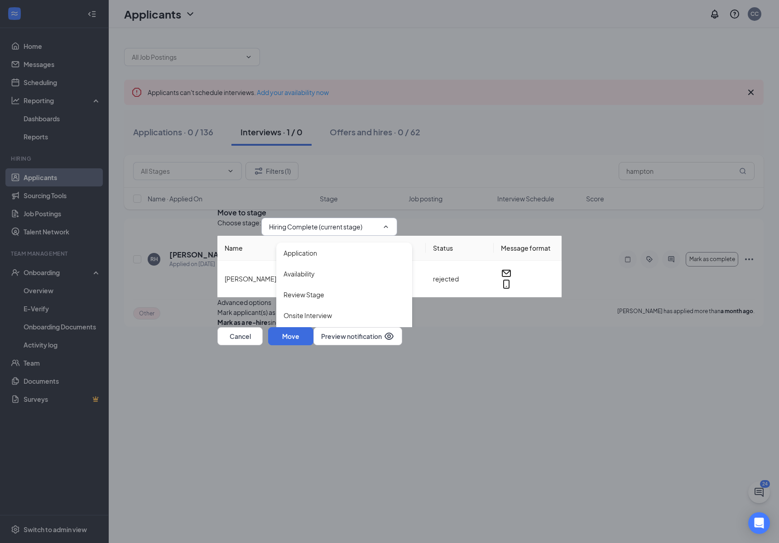
click at [475, 286] on div "Choose stage : Hiring Complete (current stage) Application Availability Review …" at bounding box center [389, 273] width 344 height 110
click at [217, 312] on button "button" at bounding box center [217, 313] width 0 height 10
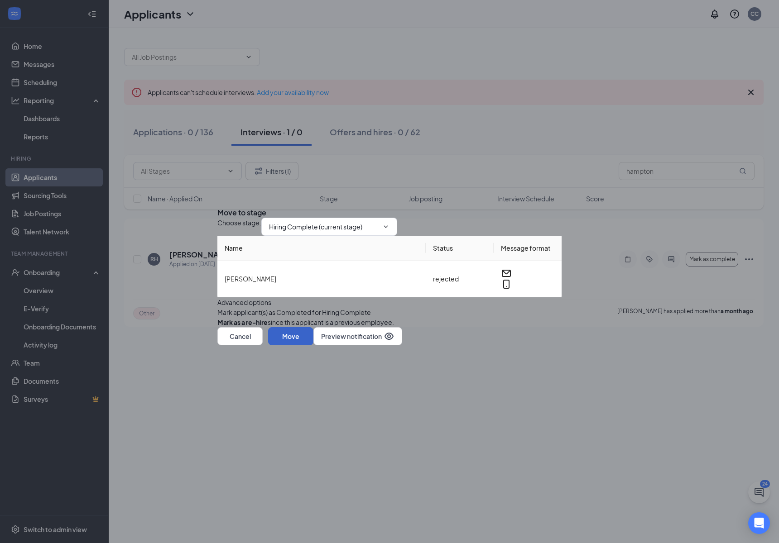
click at [313, 346] on button "Move" at bounding box center [290, 336] width 45 height 18
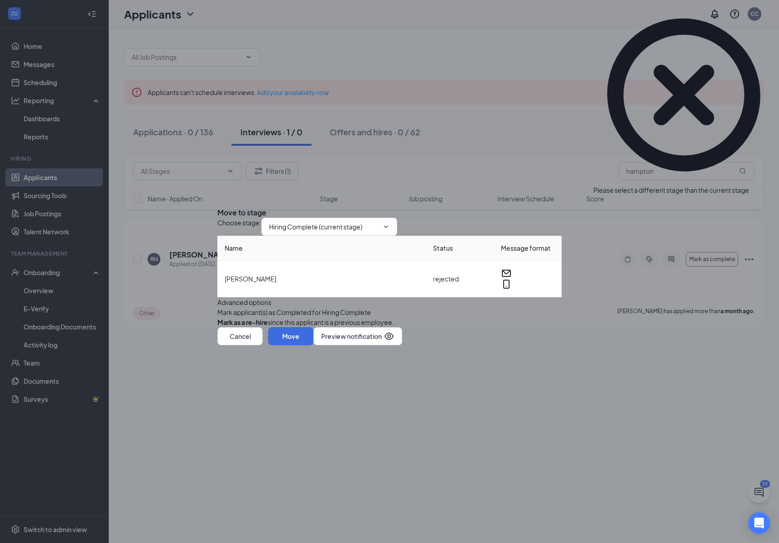
click at [226, 208] on icon "Cross" at bounding box center [222, 210] width 5 height 5
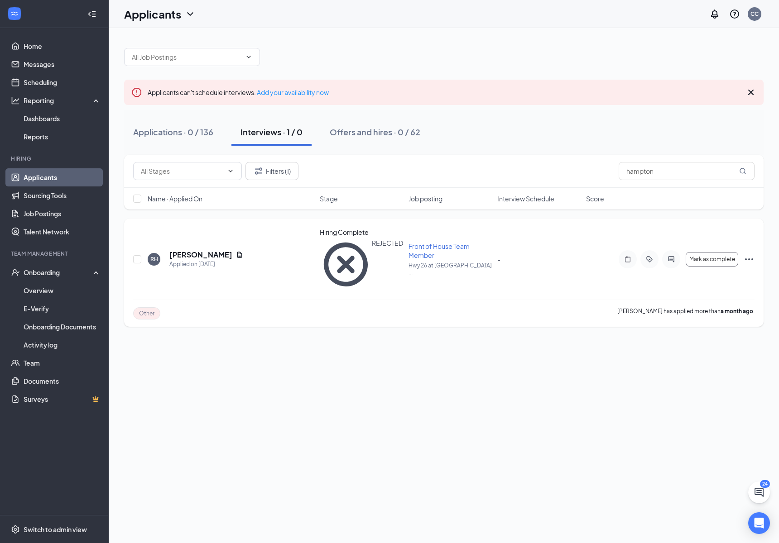
click at [752, 254] on icon "Ellipses" at bounding box center [749, 259] width 11 height 11
click at [685, 264] on li "Unreject" at bounding box center [708, 257] width 92 height 14
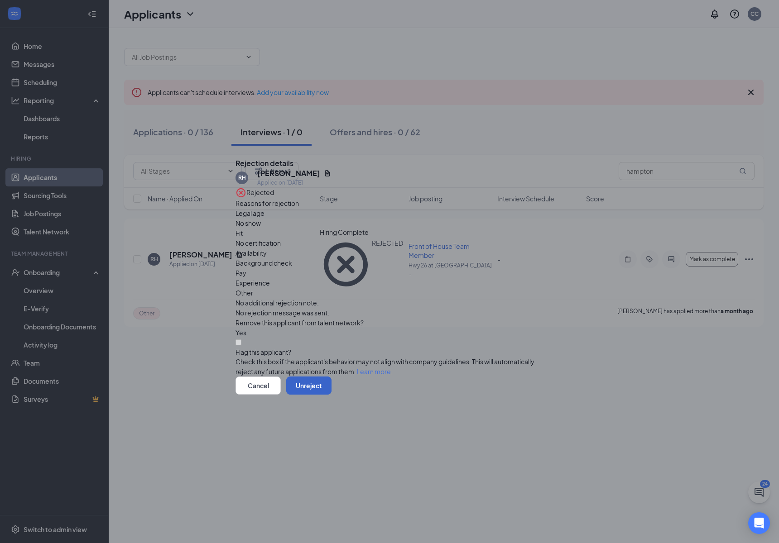
click at [332, 394] on button "Unreject" at bounding box center [308, 386] width 45 height 18
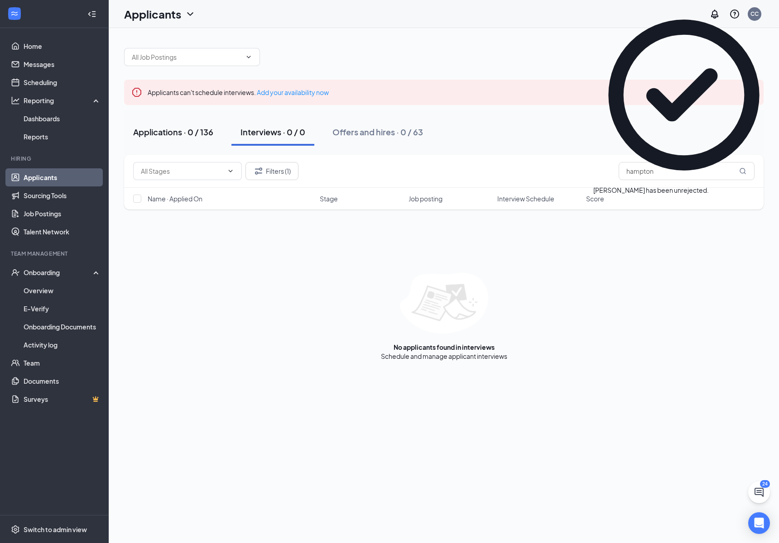
click at [181, 128] on div "Applications · 0 / 136" at bounding box center [173, 131] width 80 height 11
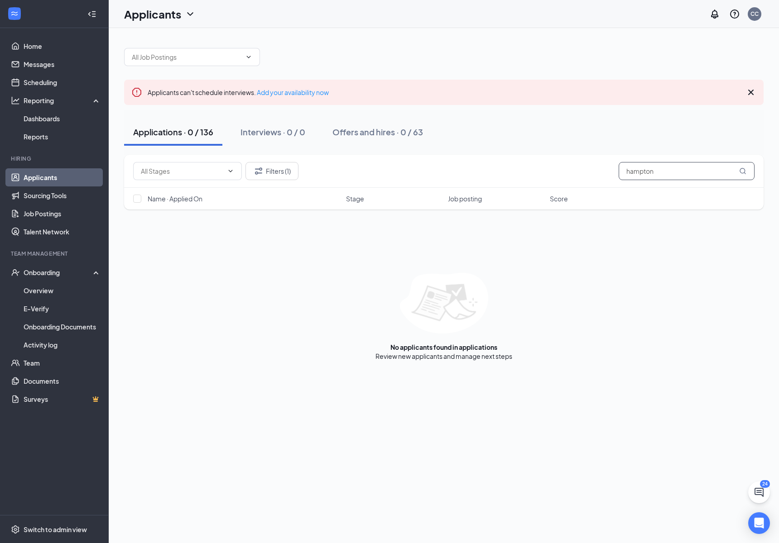
click at [673, 168] on input "hampton" at bounding box center [687, 171] width 136 height 18
click at [295, 130] on div "Interviews · 0 / 0" at bounding box center [272, 131] width 65 height 11
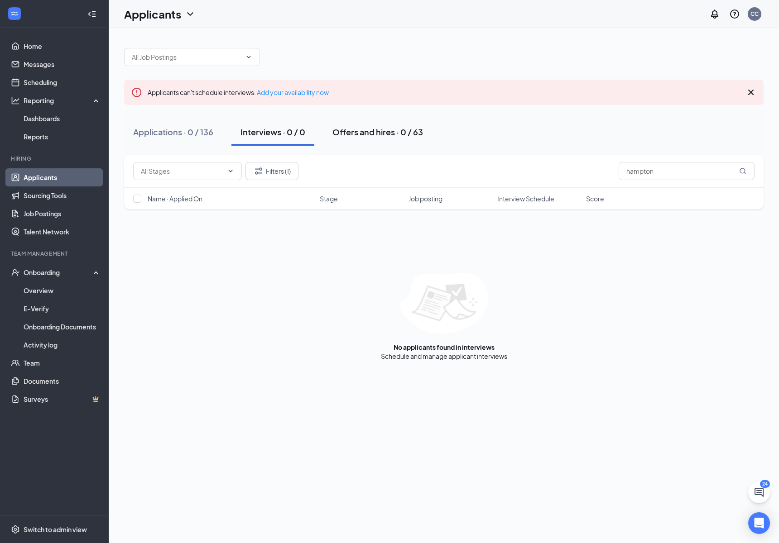
click at [350, 129] on div "Offers and hires · 0 / 63" at bounding box center [377, 131] width 91 height 11
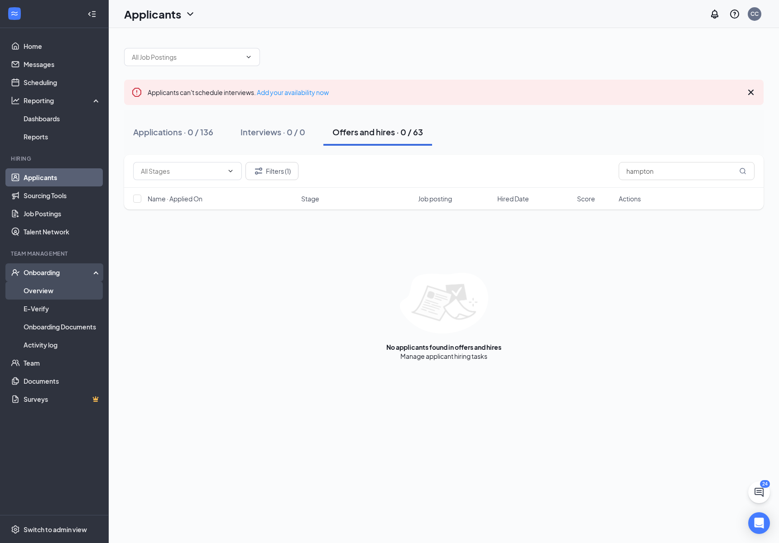
click at [27, 290] on link "Overview" at bounding box center [62, 291] width 77 height 18
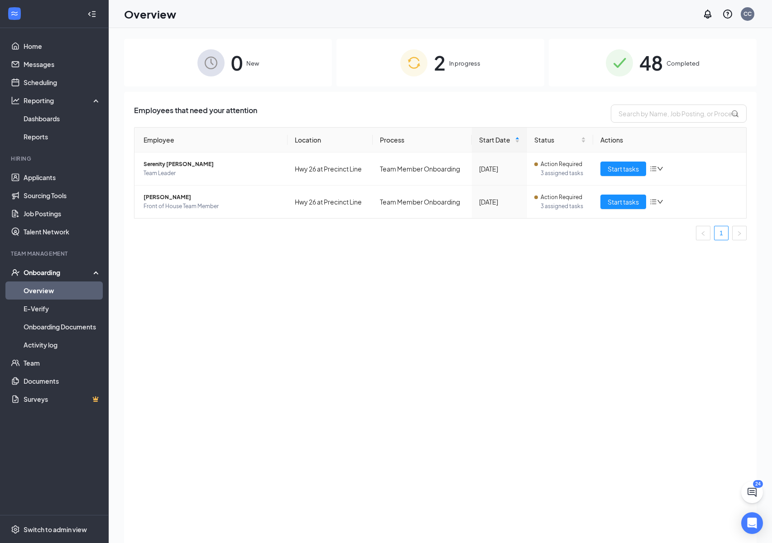
click at [399, 67] on div "2 In progress" at bounding box center [441, 63] width 208 height 48
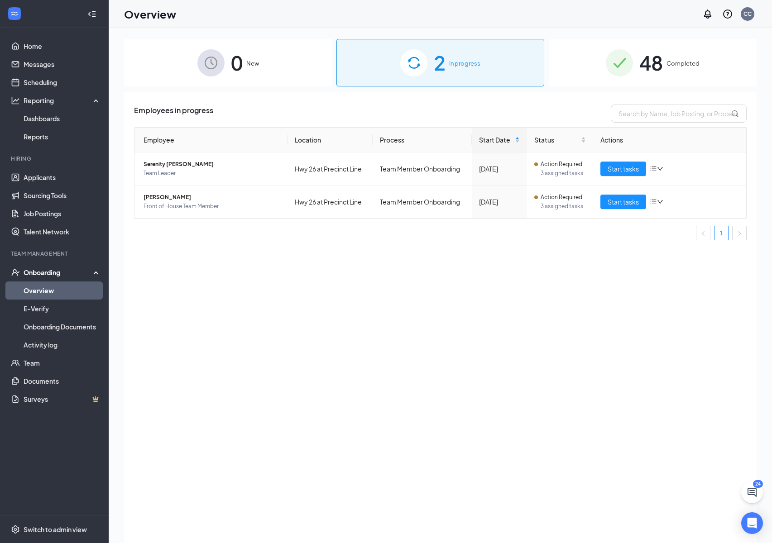
click at [620, 63] on img at bounding box center [619, 62] width 27 height 27
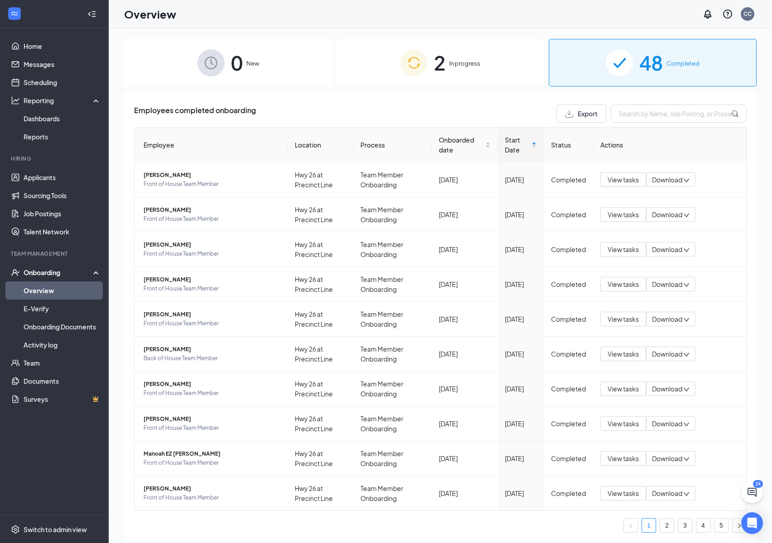
click at [258, 76] on div "0 New" at bounding box center [228, 63] width 208 height 48
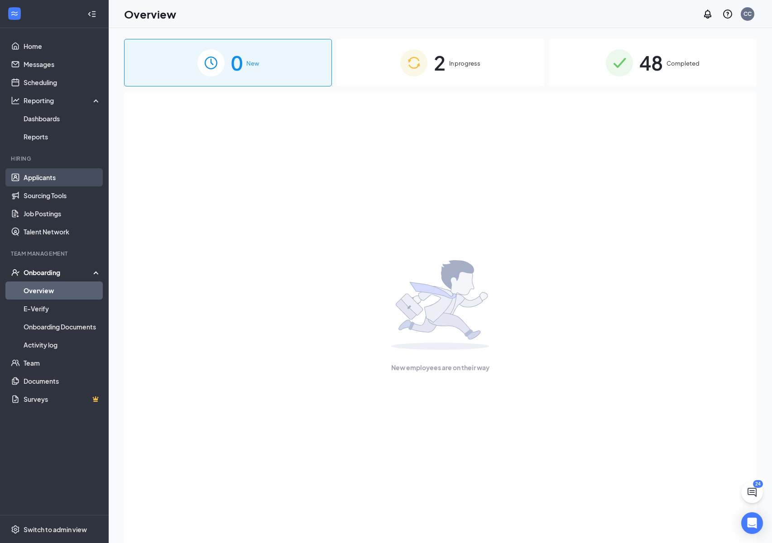
click at [24, 182] on link "Applicants" at bounding box center [62, 177] width 77 height 18
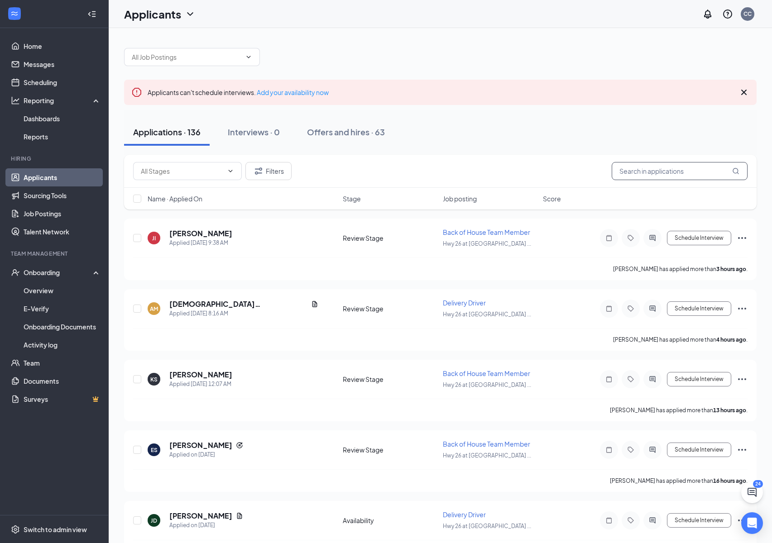
click at [635, 176] on input "text" at bounding box center [680, 171] width 136 height 18
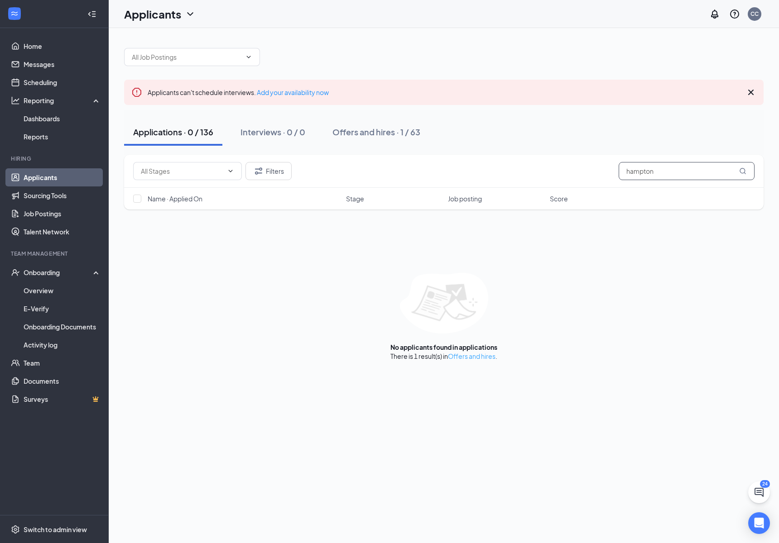
type input "hampton"
click at [485, 356] on link "Offers and hires" at bounding box center [472, 356] width 48 height 8
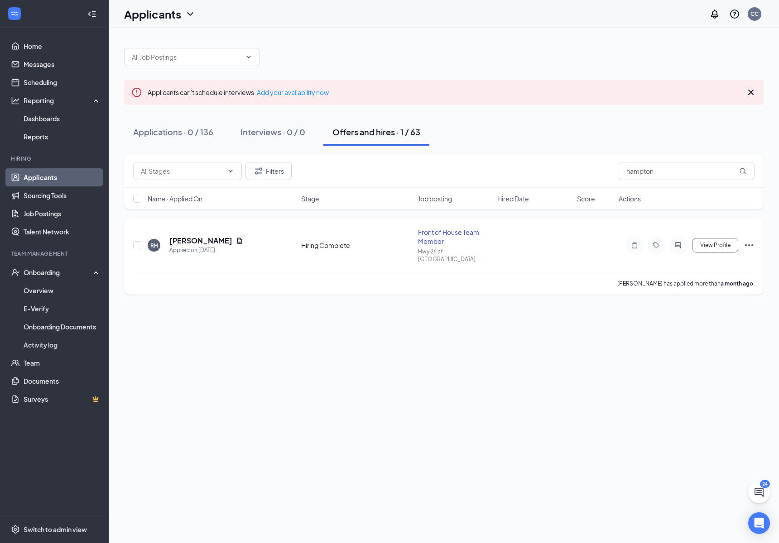
click at [751, 242] on icon "Ellipses" at bounding box center [749, 245] width 11 height 11
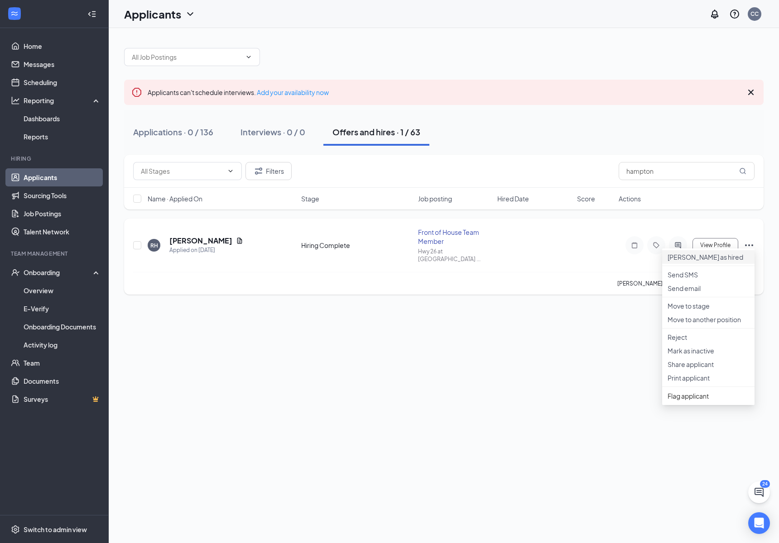
click at [676, 258] on p "[PERSON_NAME] as hired" at bounding box center [709, 257] width 82 height 9
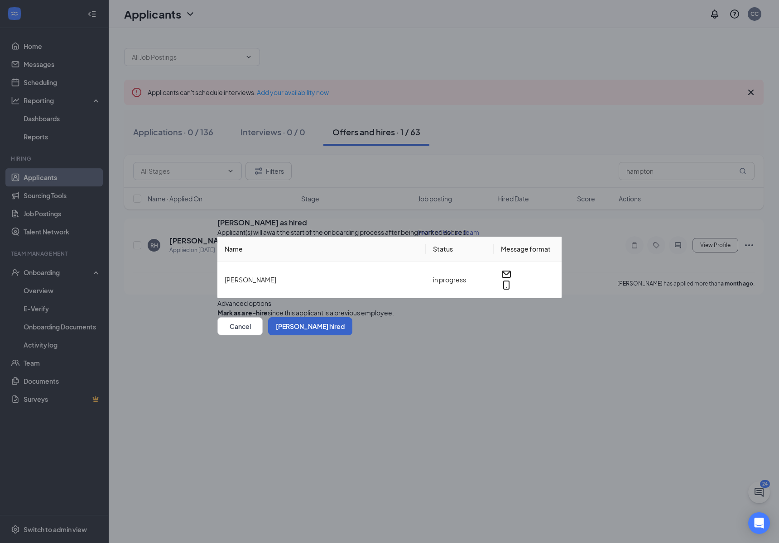
click at [352, 336] on button "[PERSON_NAME] hired" at bounding box center [310, 326] width 84 height 18
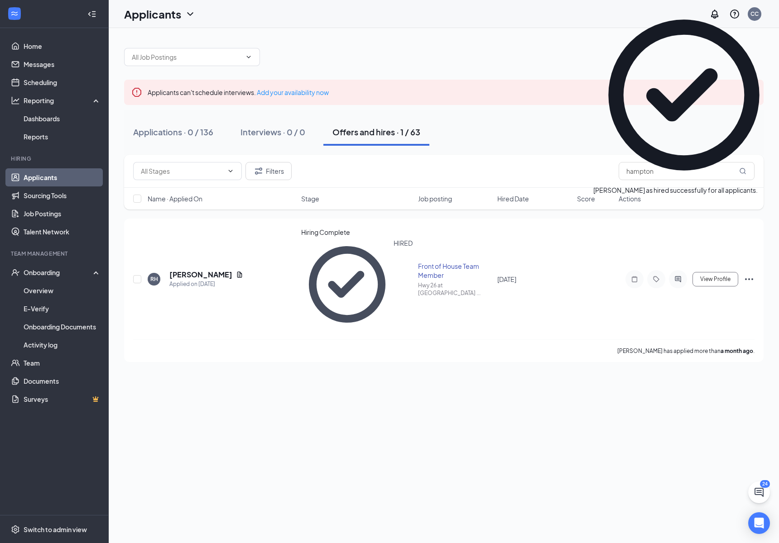
click at [375, 331] on div "Applicants can't schedule interviews. Add your availability now Applications · …" at bounding box center [444, 285] width 670 height 515
click at [34, 288] on link "Overview" at bounding box center [62, 291] width 77 height 18
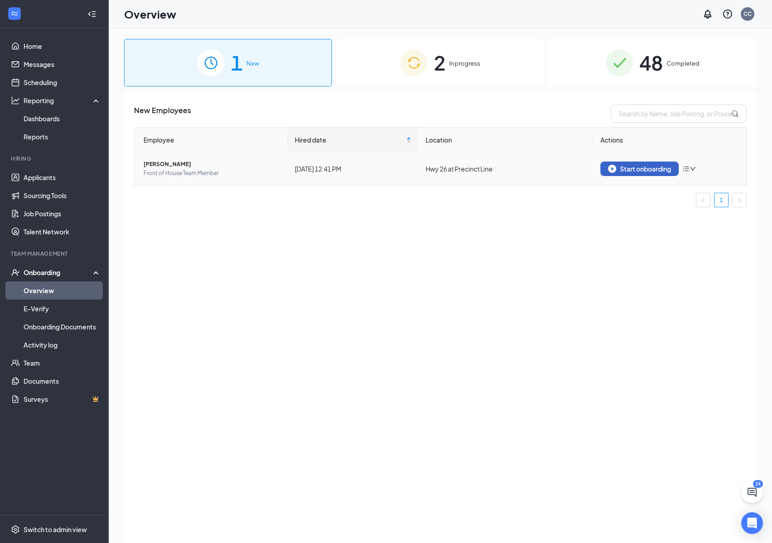
click at [608, 170] on img "button" at bounding box center [612, 169] width 8 height 8
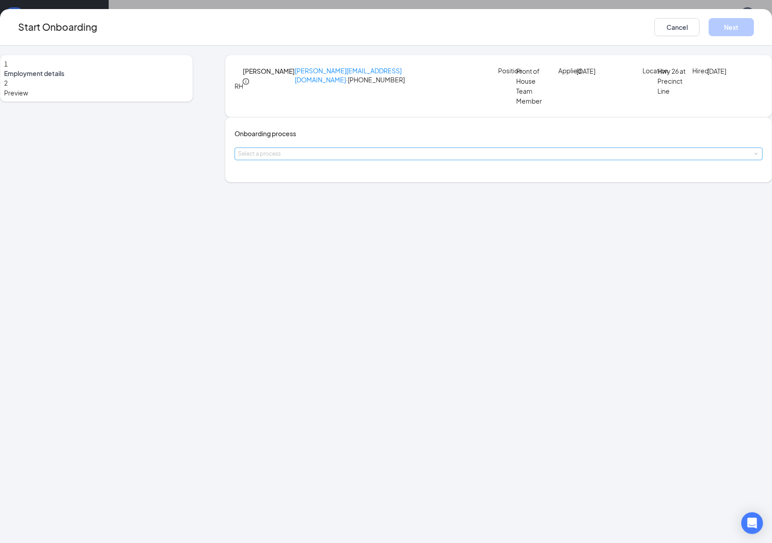
click at [313, 159] on div "Select a process" at bounding box center [496, 153] width 517 height 9
click at [308, 183] on div "Onboarding process Select a process" at bounding box center [498, 149] width 547 height 65
click at [296, 160] on div "Select a process" at bounding box center [498, 154] width 521 height 12
click at [302, 201] on span "Team Member Onboarding" at bounding box center [302, 202] width 80 height 8
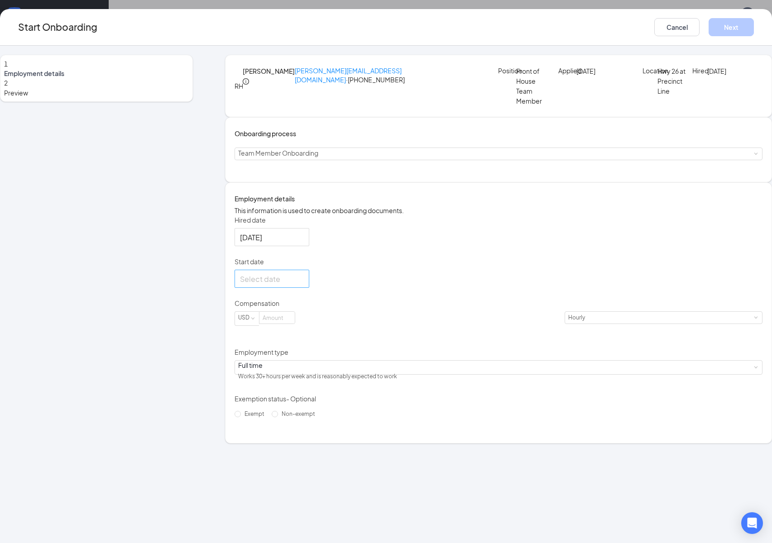
click at [304, 285] on div at bounding box center [272, 279] width 64 height 11
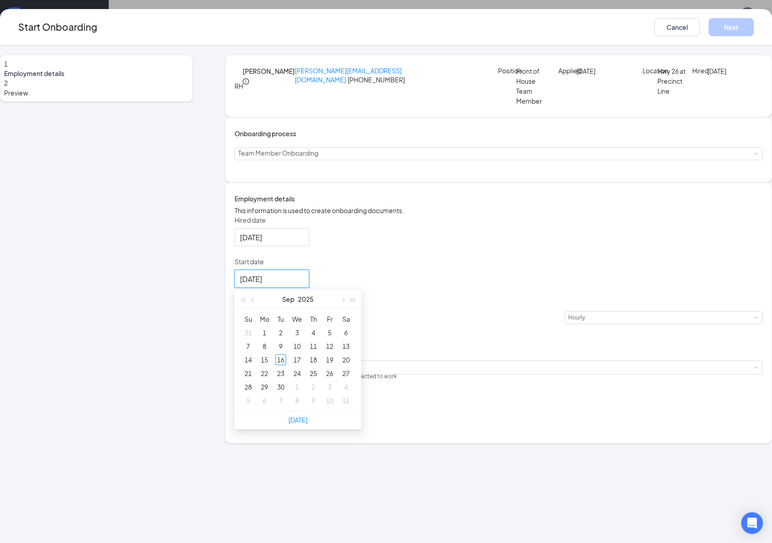
type input "[DATE]"
click at [351, 365] on div "20" at bounding box center [346, 360] width 11 height 11
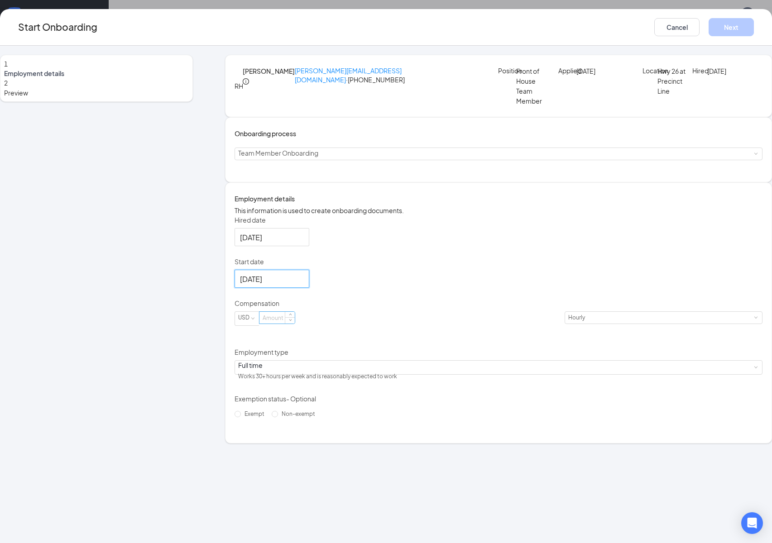
click at [295, 324] on input at bounding box center [277, 318] width 35 height 12
type input "15"
click at [493, 361] on div "Hired date [DATE] Start date [DATE] [DATE] Su Mo Tu We Th Fr Sa 31 1 2 3 4 5 6 …" at bounding box center [499, 319] width 528 height 206
click at [281, 361] on div "Employment type" at bounding box center [499, 354] width 528 height 13
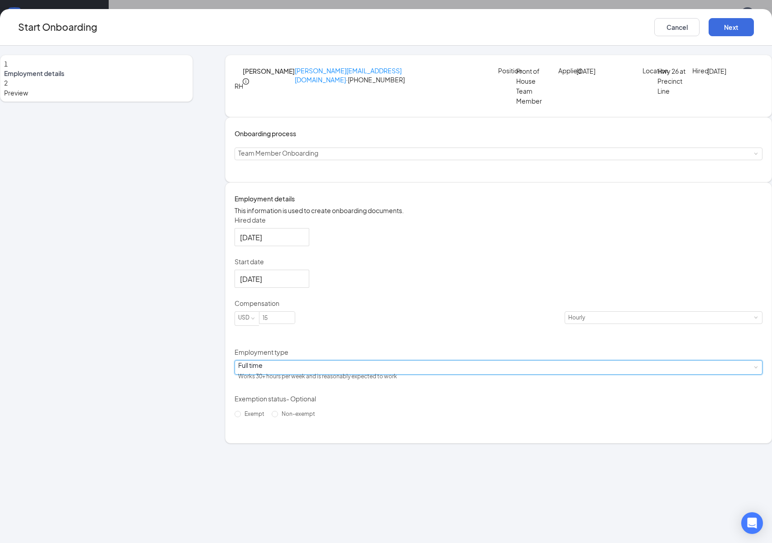
click at [280, 370] on div "Full time" at bounding box center [317, 365] width 159 height 9
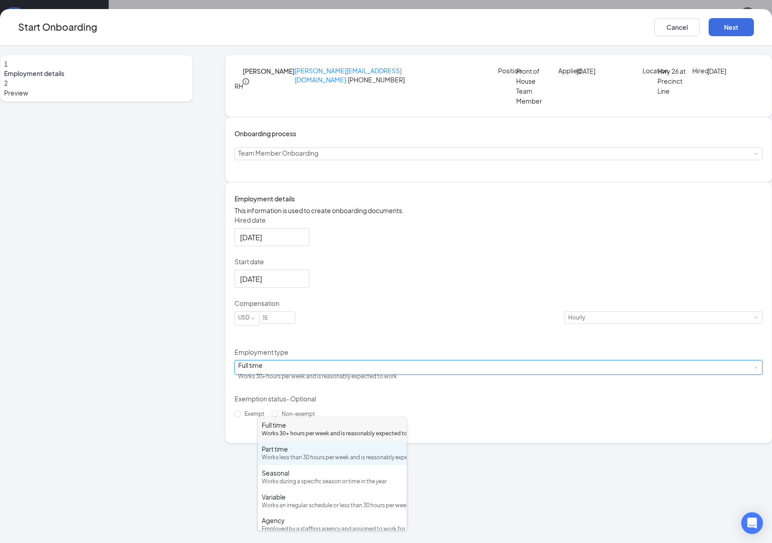
click at [284, 462] on div "Part time Works less than 30 hours per week and is reasonably expected to work" at bounding box center [332, 454] width 141 height 18
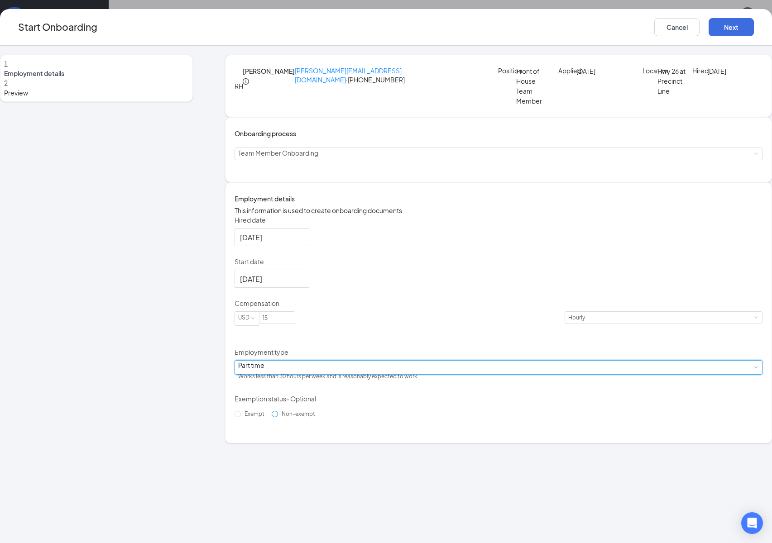
click at [272, 418] on input "Non-exempt" at bounding box center [275, 414] width 6 height 6
radio input "true"
click at [709, 24] on button "Next" at bounding box center [731, 27] width 45 height 18
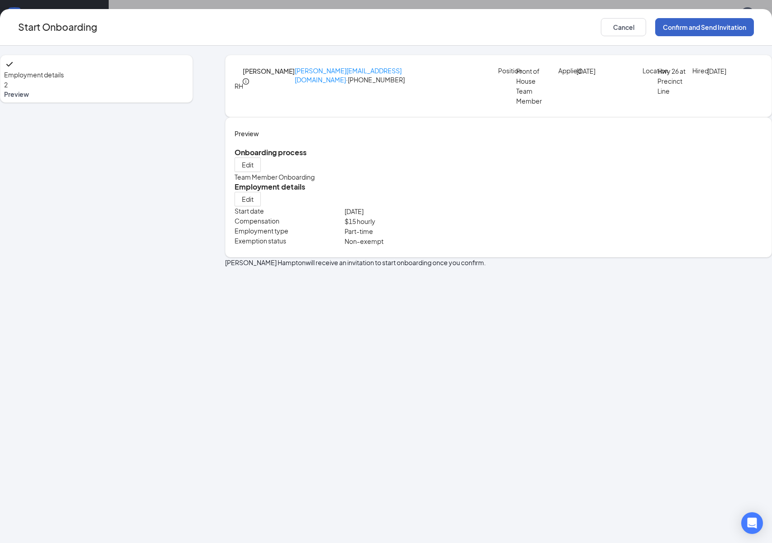
click at [658, 27] on button "Confirm and Send Invitation" at bounding box center [704, 27] width 99 height 18
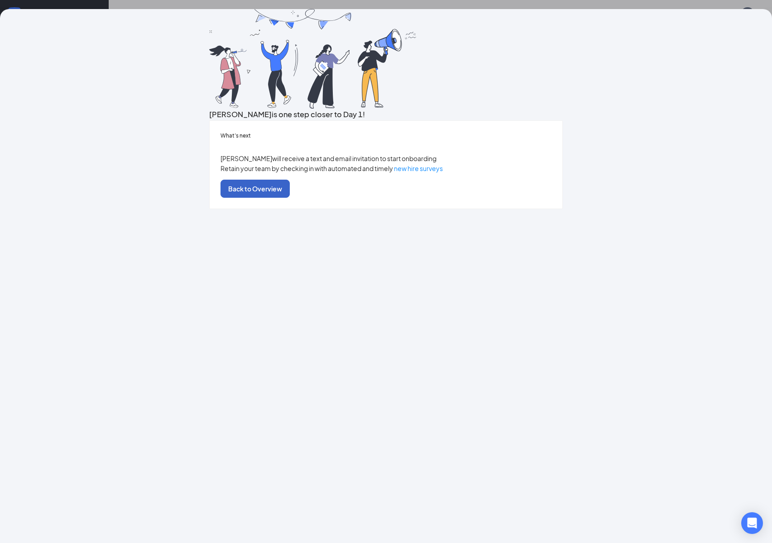
click at [290, 198] on button "Back to Overview" at bounding box center [255, 189] width 69 height 18
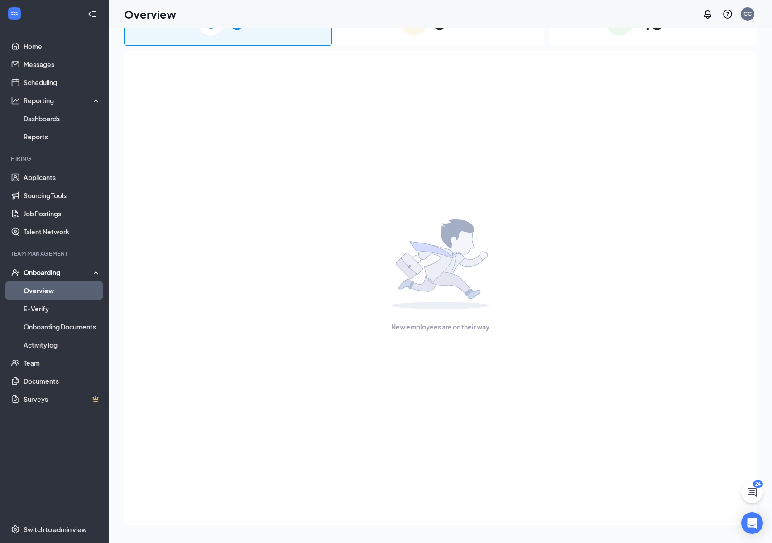
scroll to position [0, 0]
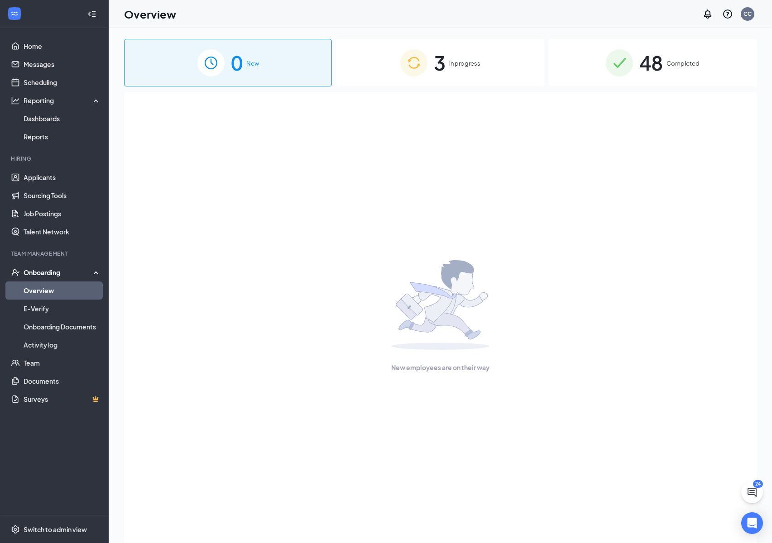
click at [370, 65] on div "3 In progress" at bounding box center [441, 63] width 208 height 48
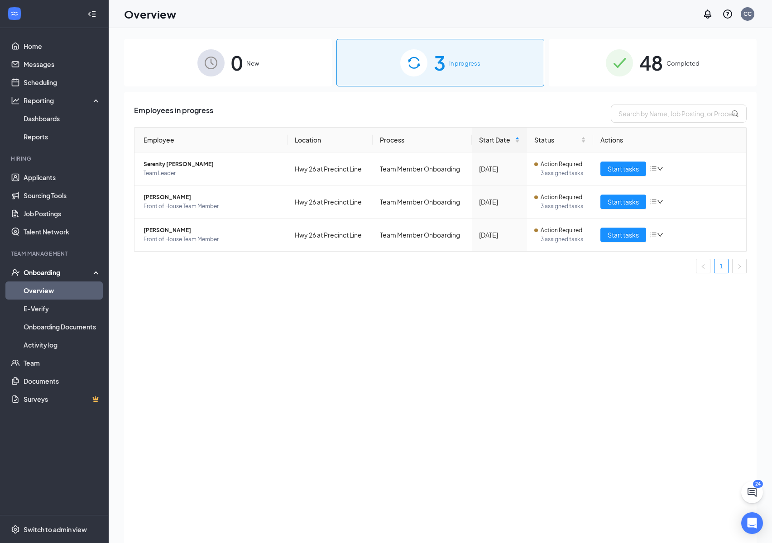
click at [267, 315] on div "Employees in progress Employee Location Process Start Date Status Actions Seren…" at bounding box center [440, 329] width 633 height 474
click at [157, 162] on span "Serenity [PERSON_NAME]" at bounding box center [212, 164] width 137 height 9
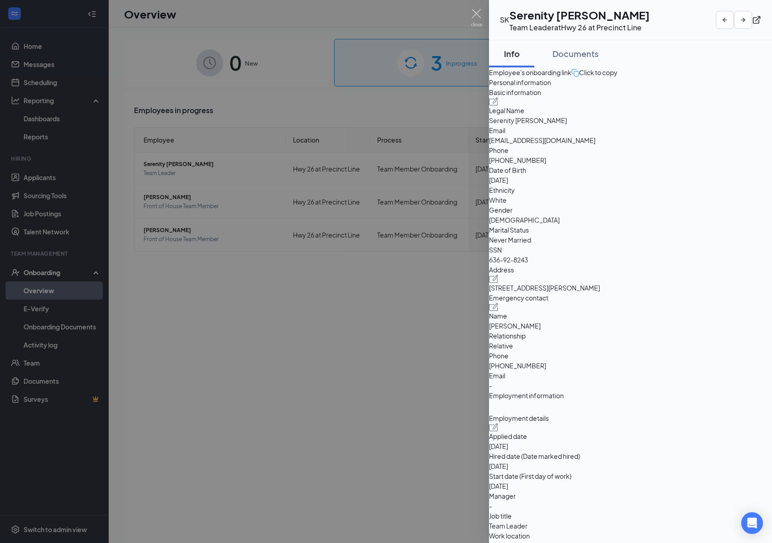
click at [424, 335] on div at bounding box center [386, 271] width 772 height 543
